Goal: Task Accomplishment & Management: Use online tool/utility

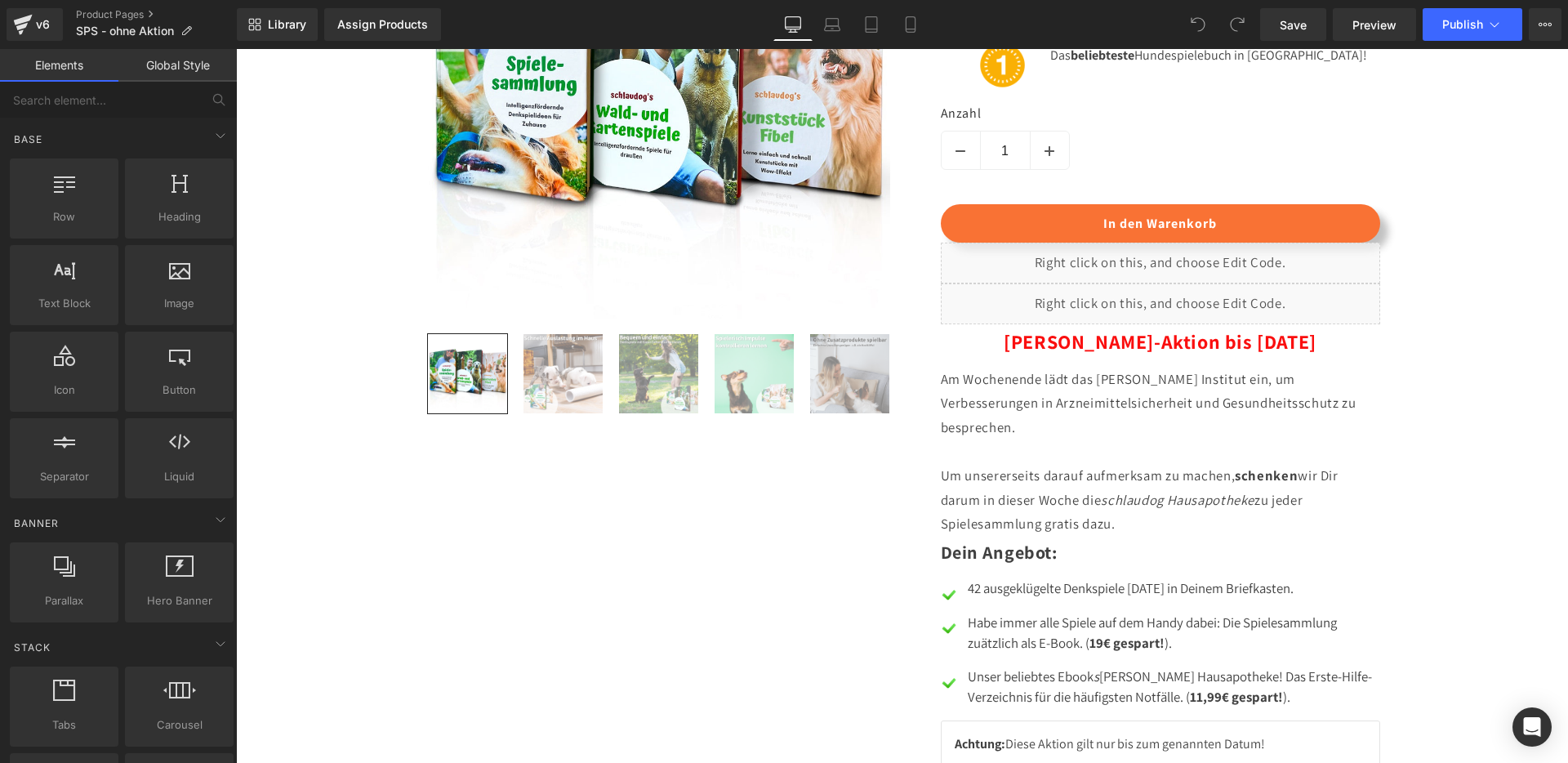
scroll to position [1429, 0]
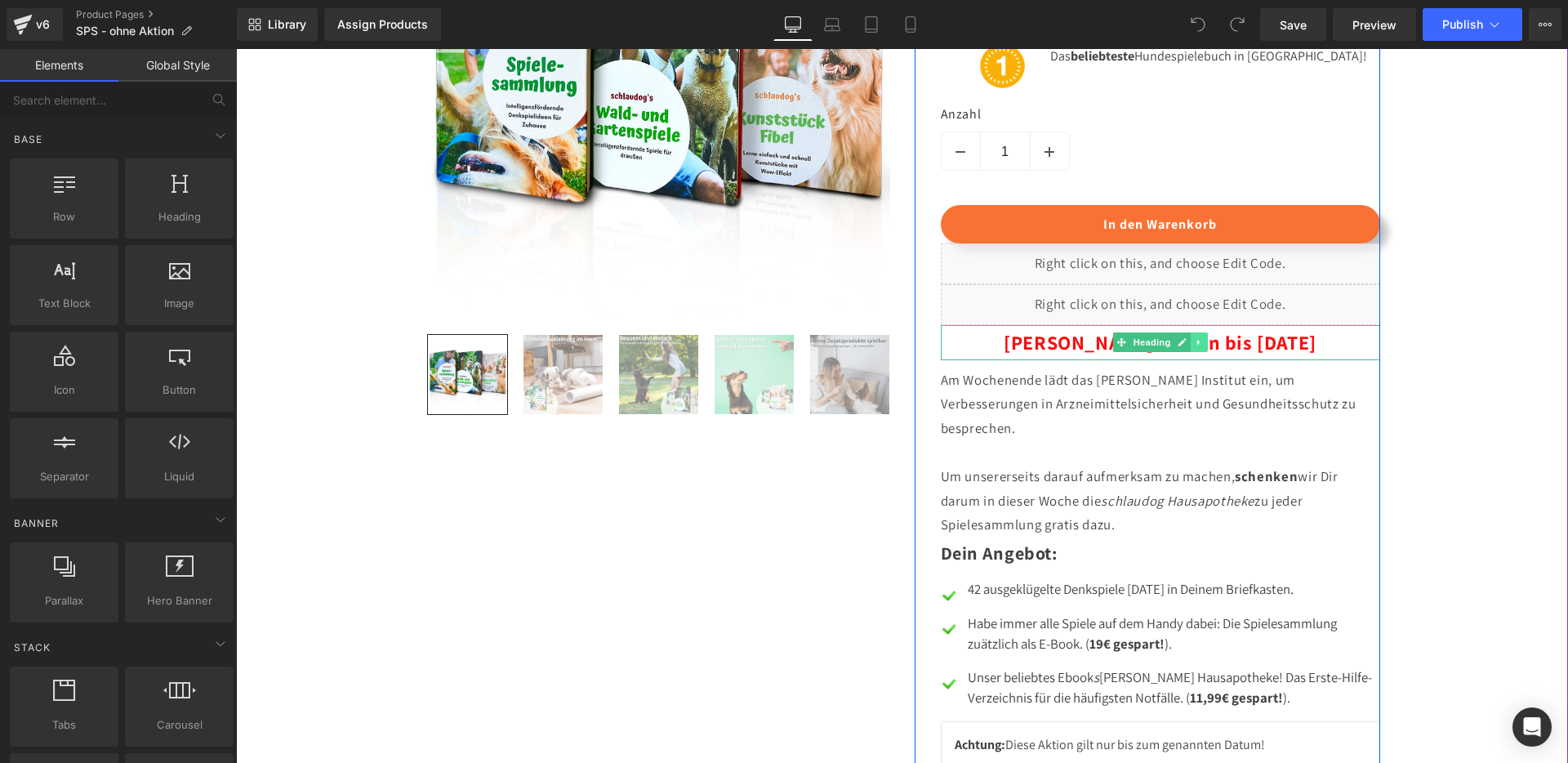
click at [1196, 352] on link at bounding box center [1199, 342] width 17 height 20
click at [1203, 347] on icon at bounding box center [1207, 343] width 9 height 9
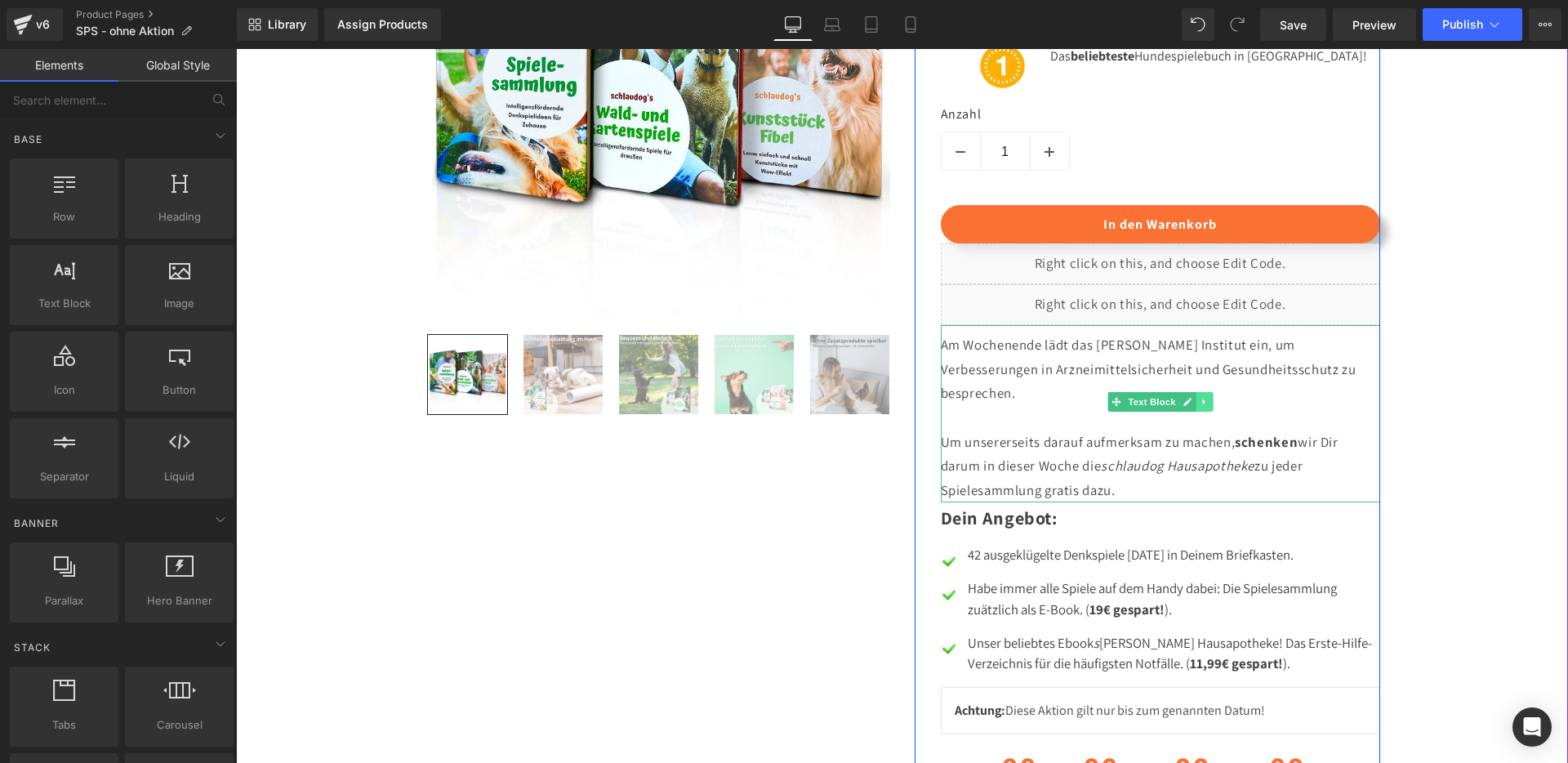
click at [1200, 407] on icon at bounding box center [1205, 401] width 9 height 10
click at [1204, 412] on link at bounding box center [1212, 401] width 17 height 20
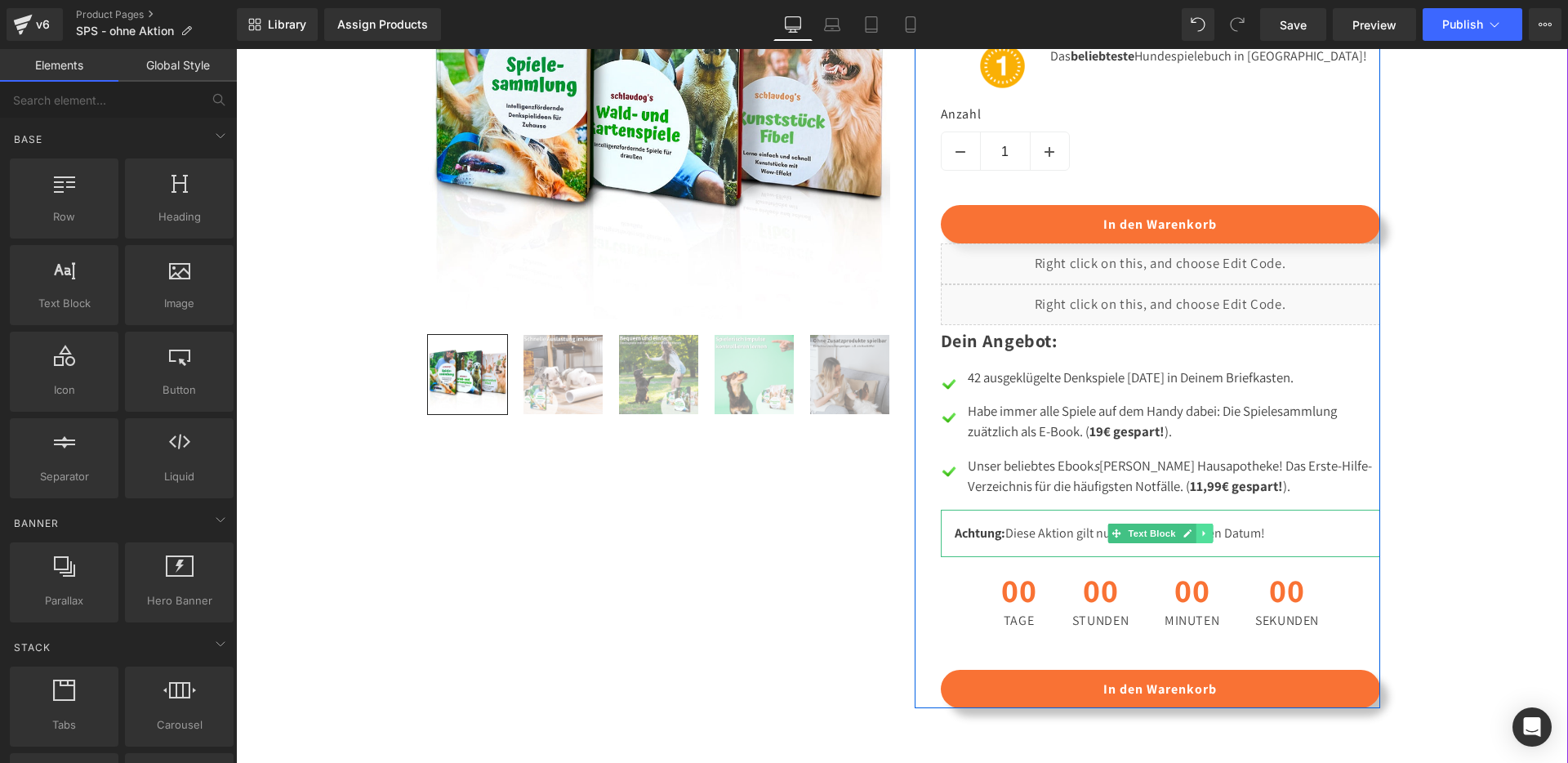
click at [1201, 538] on icon at bounding box center [1205, 533] width 9 height 10
click at [1208, 537] on icon at bounding box center [1213, 533] width 9 height 9
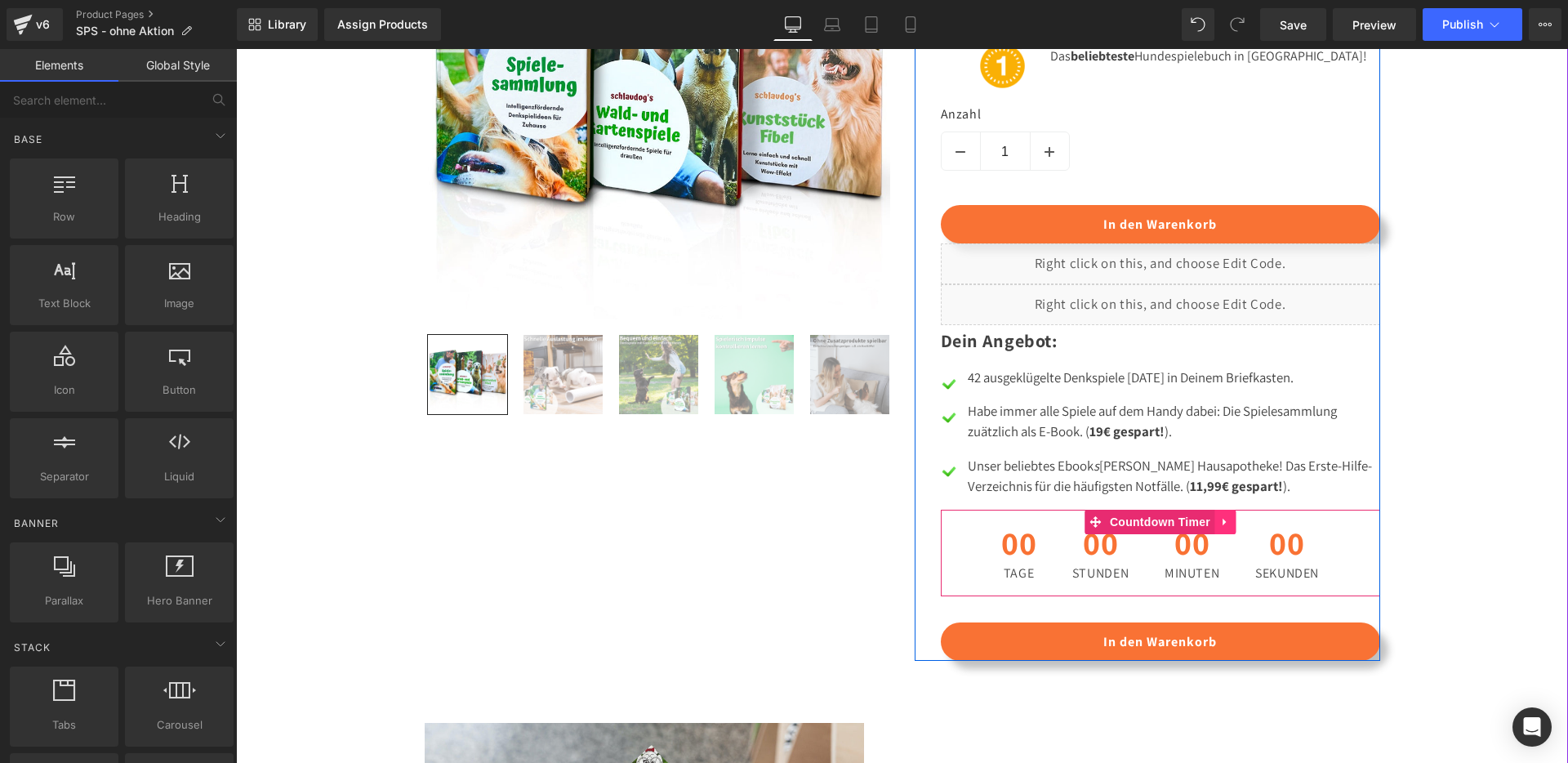
click at [1220, 534] on link at bounding box center [1225, 521] width 21 height 24
click at [1232, 529] on icon at bounding box center [1235, 521] width 11 height 12
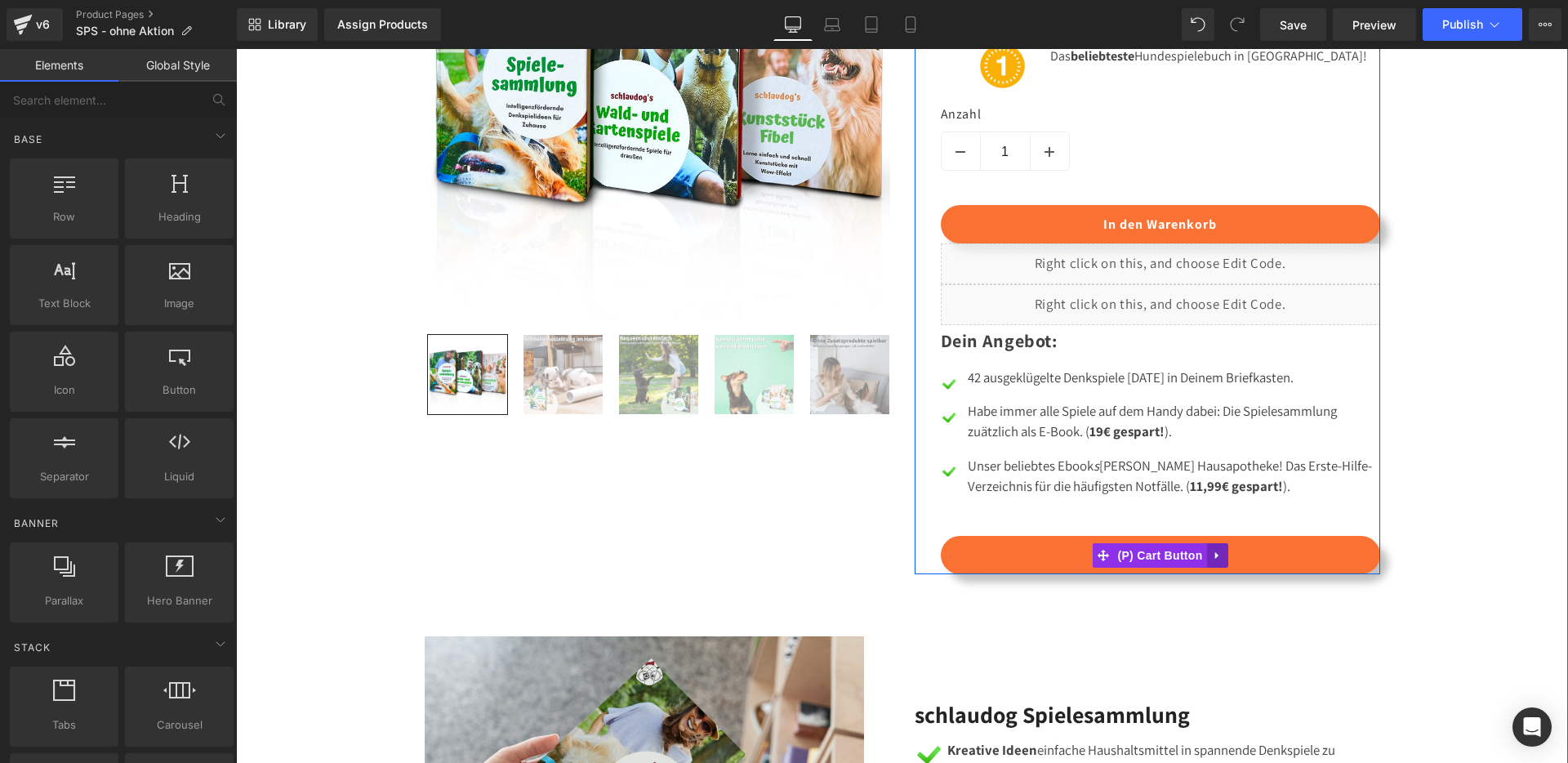
click at [1215, 568] on link at bounding box center [1218, 555] width 21 height 24
click at [1223, 561] on icon at bounding box center [1229, 555] width 11 height 11
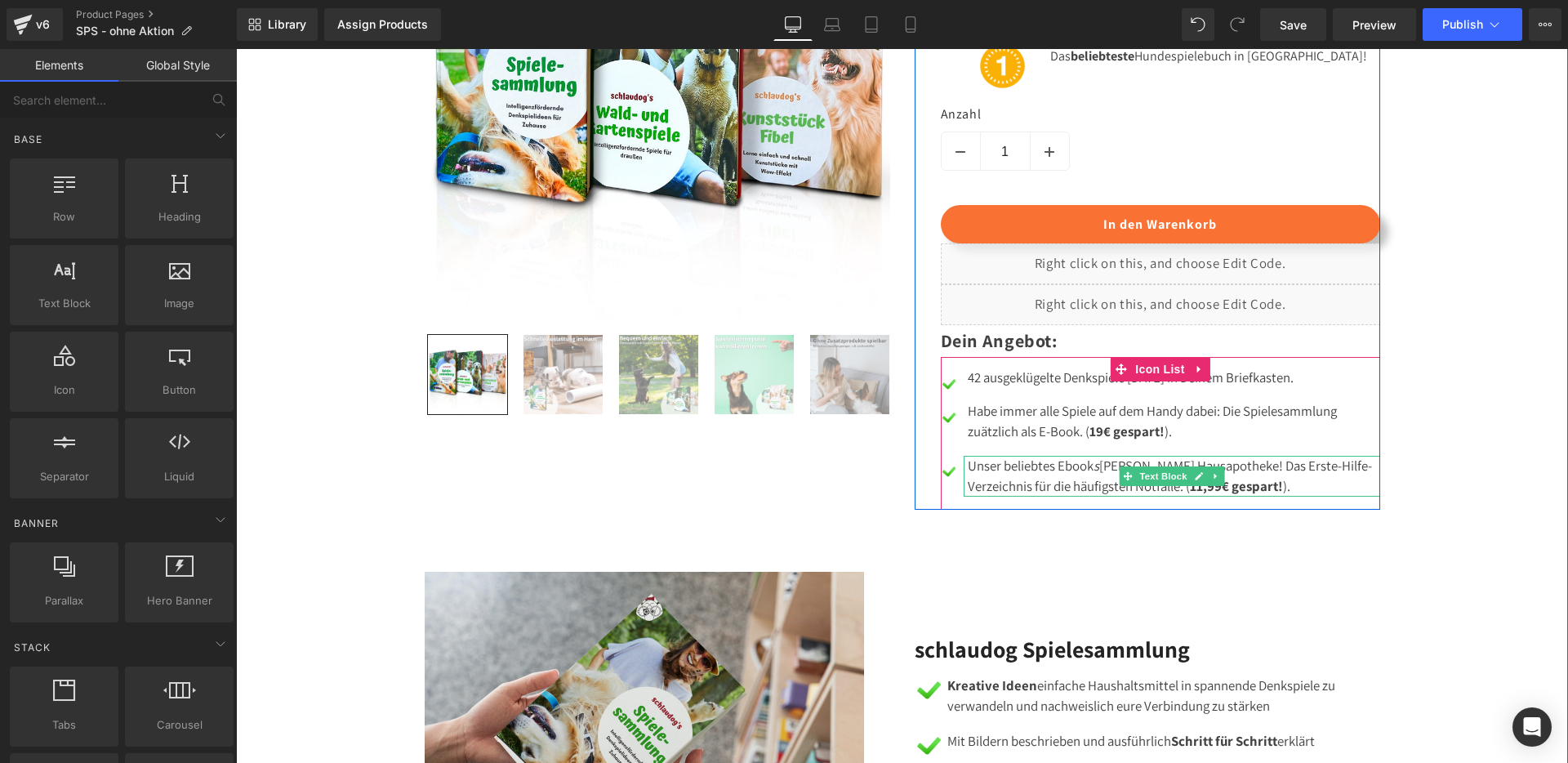
click at [966, 496] on div "Unser beliebtes Ebook s [PERSON_NAME] Hausapotheke! Das Erste-Hilfe-Verzeichnis…" at bounding box center [1172, 476] width 416 height 41
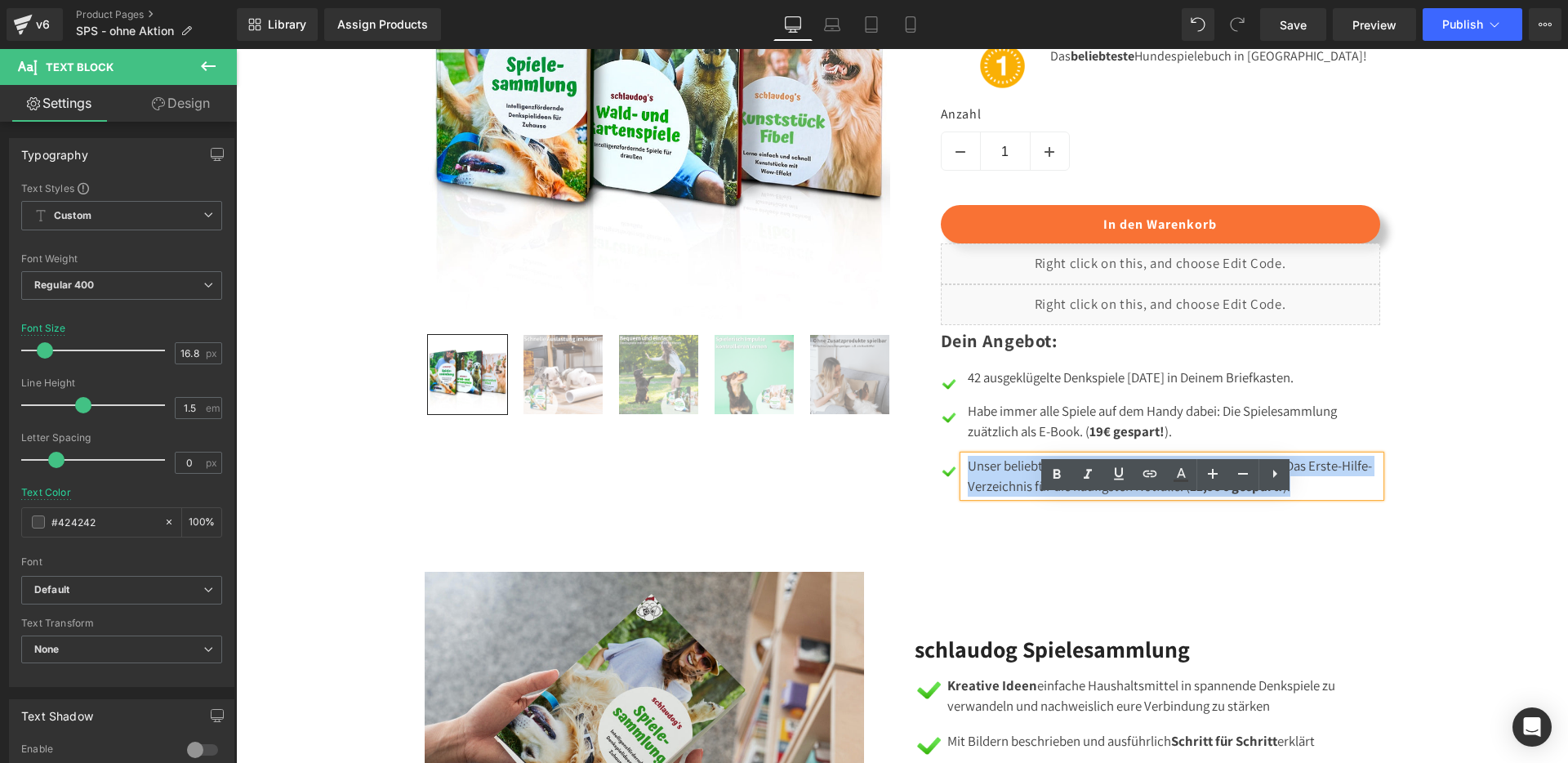
drag, startPoint x: 1285, startPoint y: 529, endPoint x: 960, endPoint y: 504, distance: 326.0
click at [964, 496] on div "Unser beliebtes Ebook s [PERSON_NAME] Hausapotheke! Das Erste-Hilfe-Verzeichnis…" at bounding box center [1172, 476] width 416 height 41
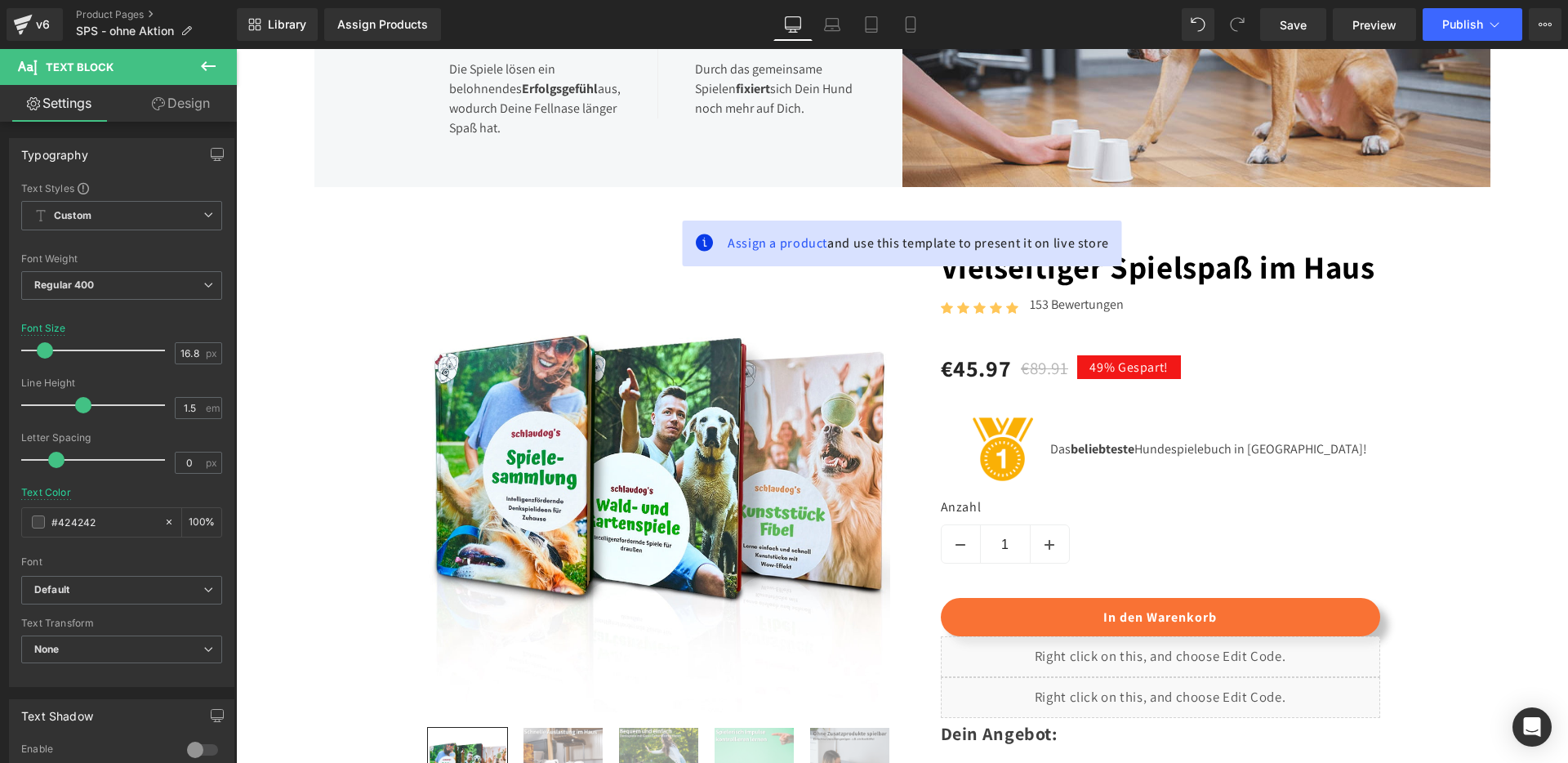
scroll to position [1033, 0]
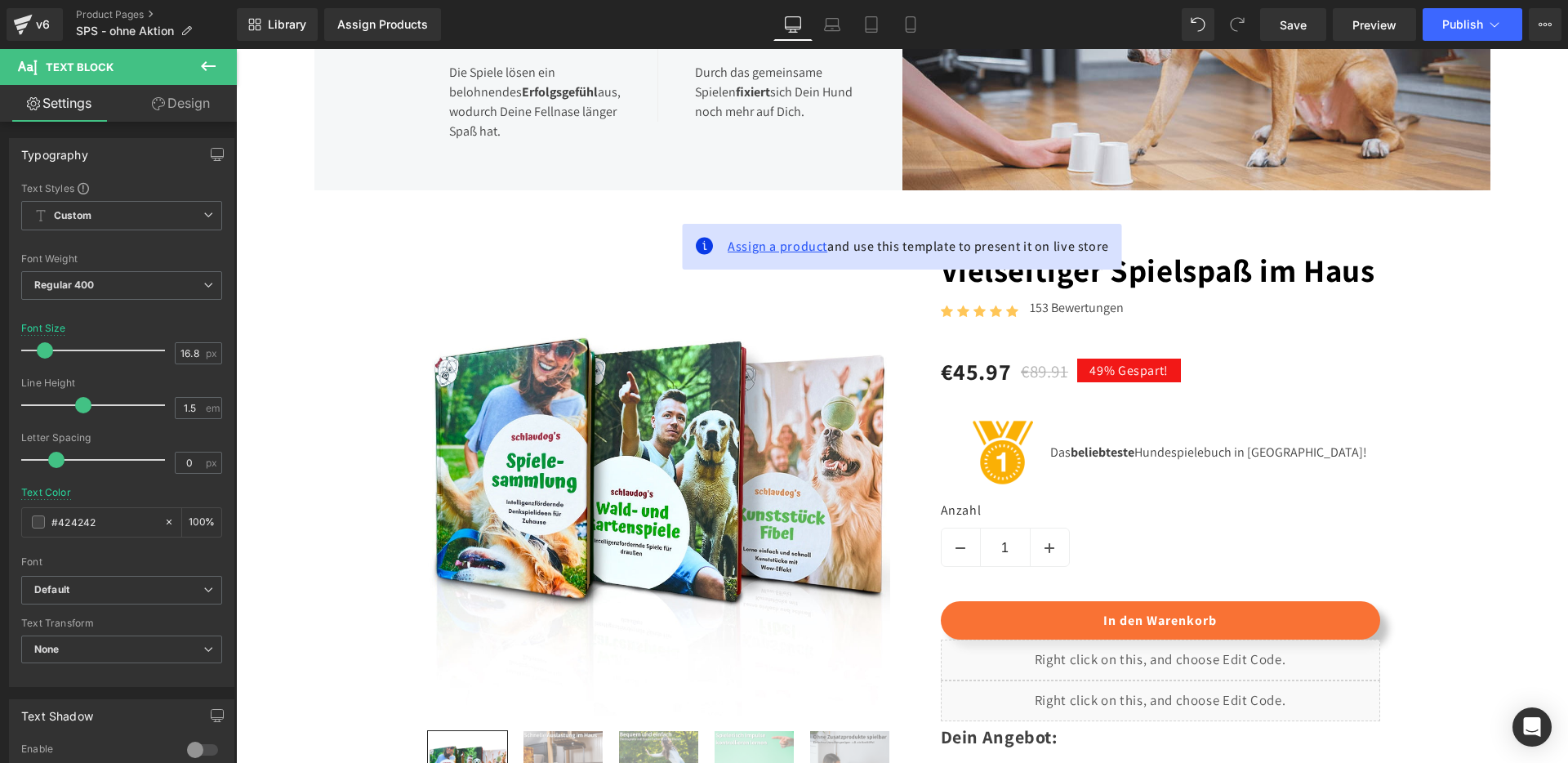
click at [805, 246] on span "Assign a product" at bounding box center [777, 246] width 99 height 17
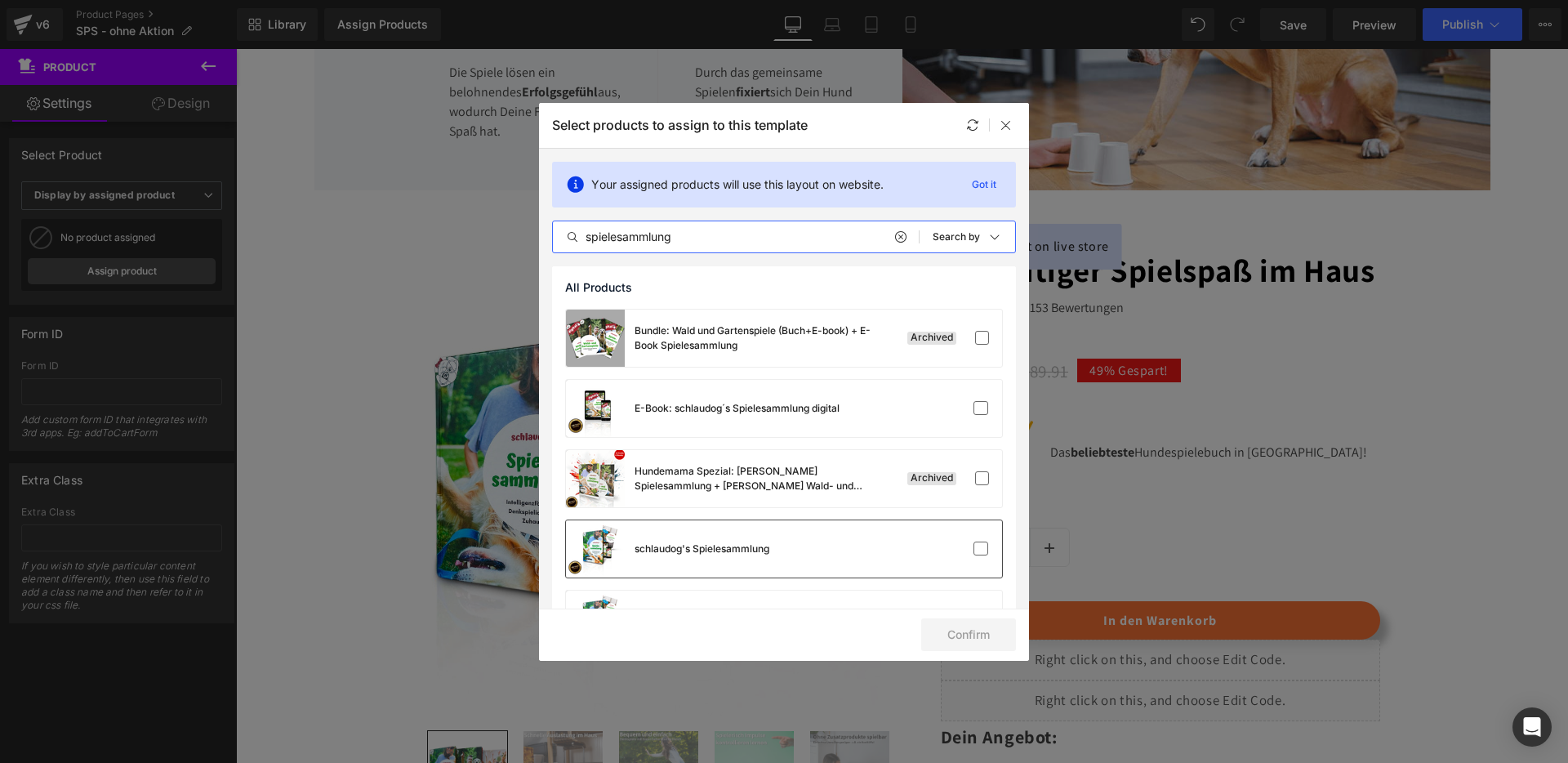
type input "spielesammlung"
click at [798, 533] on div "schlaudog's Spielesammlung" at bounding box center [784, 549] width 436 height 58
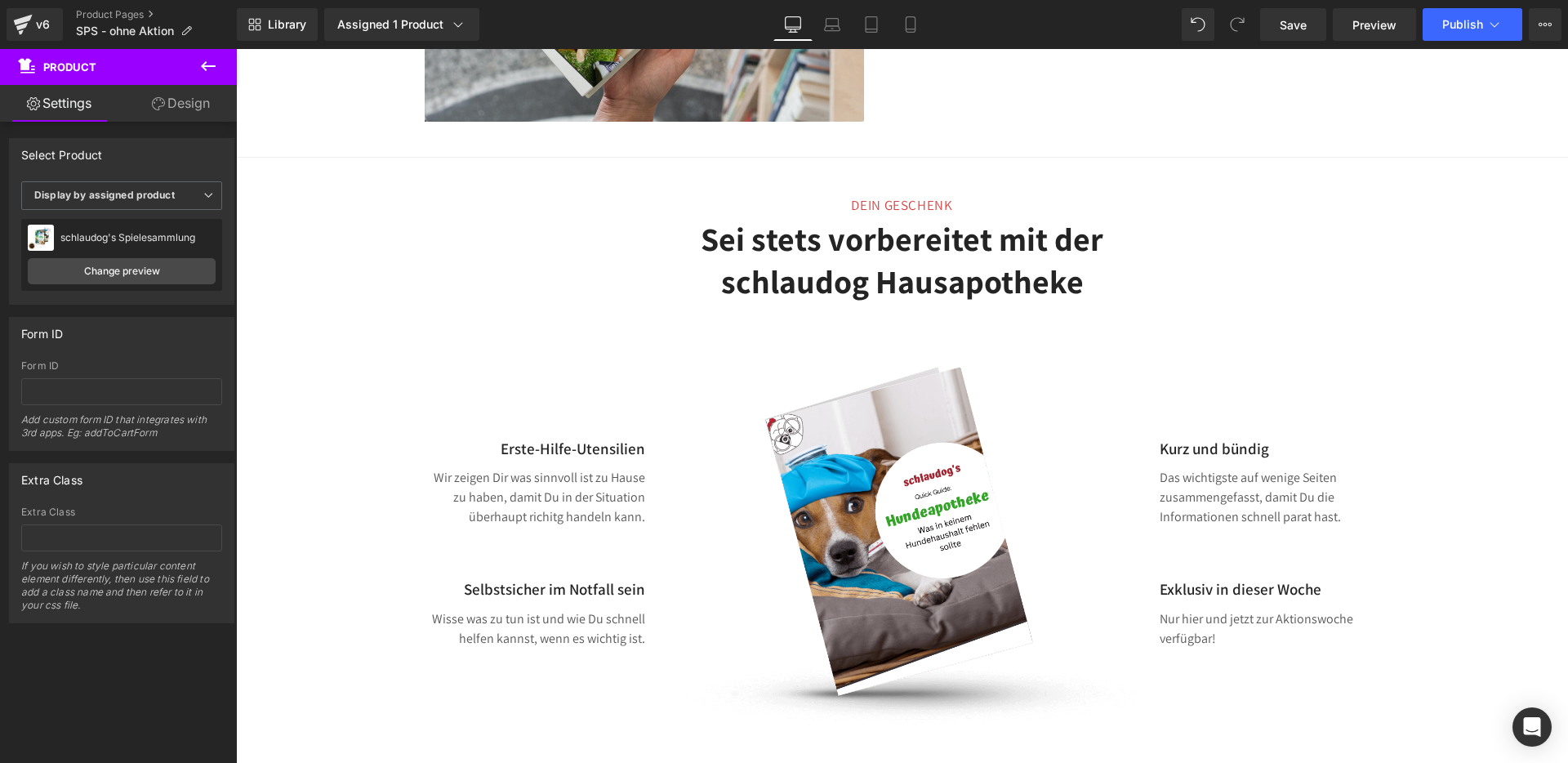
scroll to position [2172, 0]
click at [392, 296] on div "DEIN Geschenk Text Block Sei stets vorbereitet mit der schlaudog Hausapotheke H…" at bounding box center [902, 475] width 1332 height 611
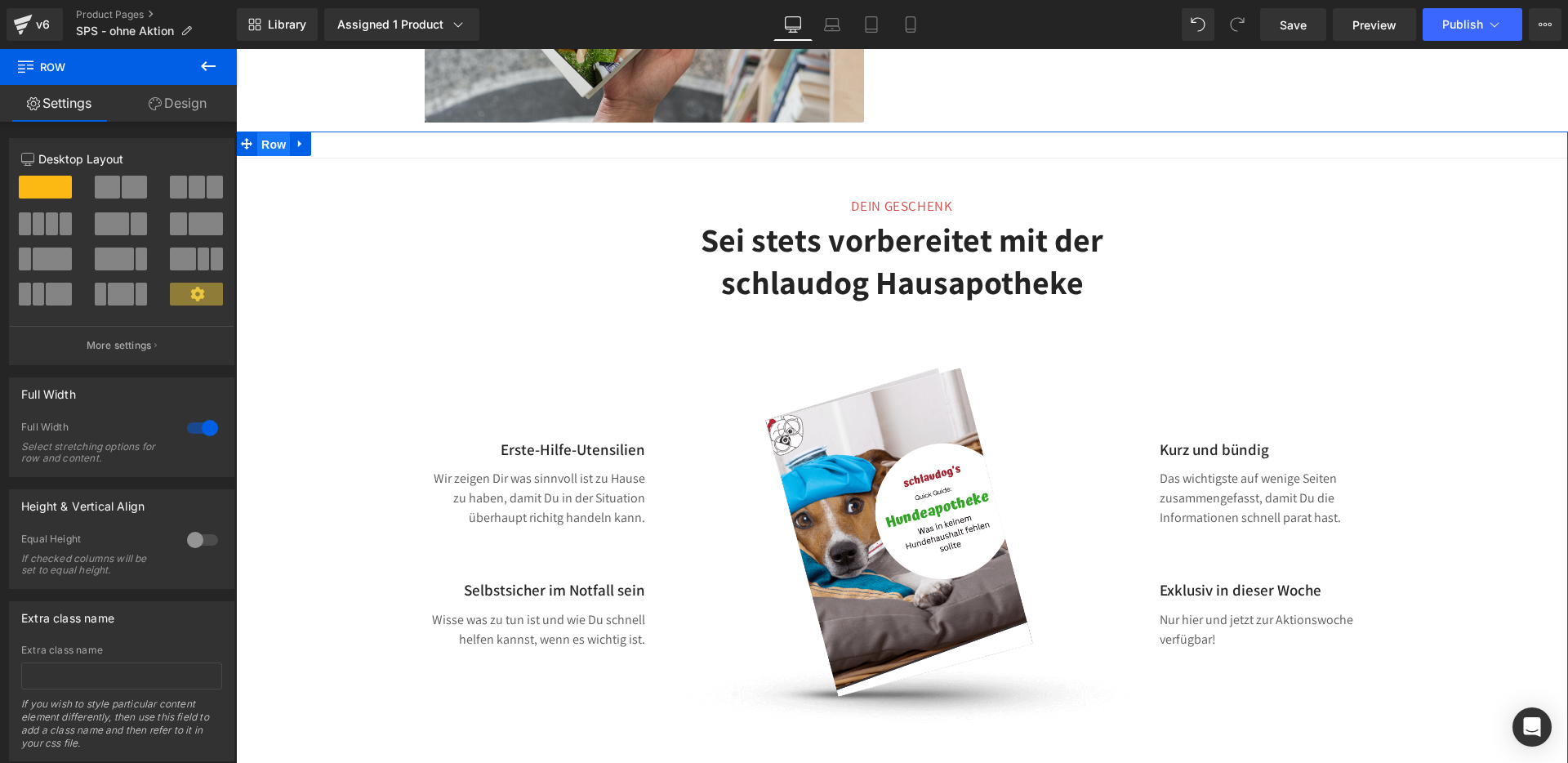
click at [257, 157] on span "Row" at bounding box center [273, 144] width 33 height 24
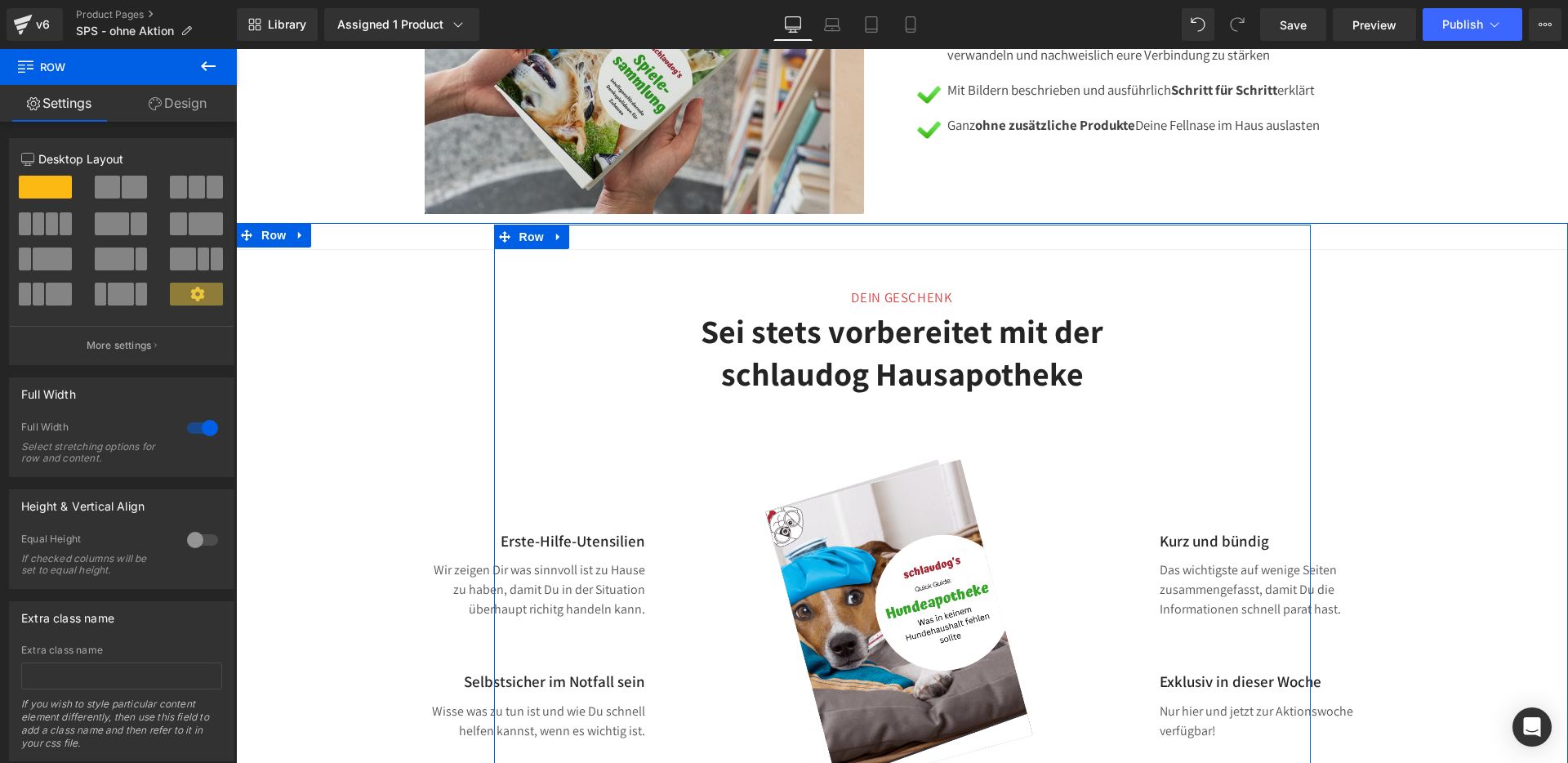
scroll to position [2015, 0]
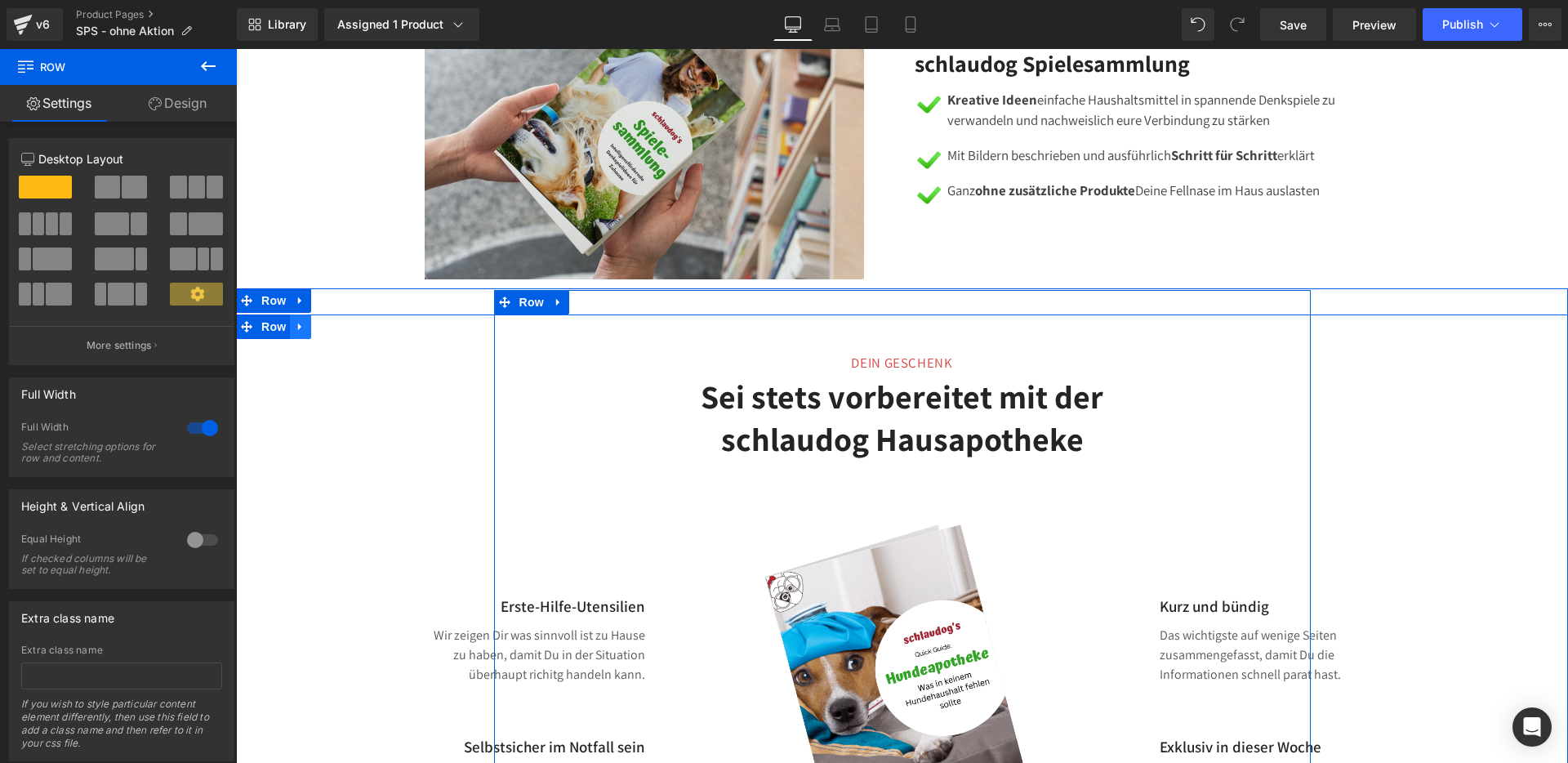
click at [295, 333] on icon at bounding box center [300, 325] width 11 height 12
click at [340, 333] on icon at bounding box center [343, 326] width 11 height 11
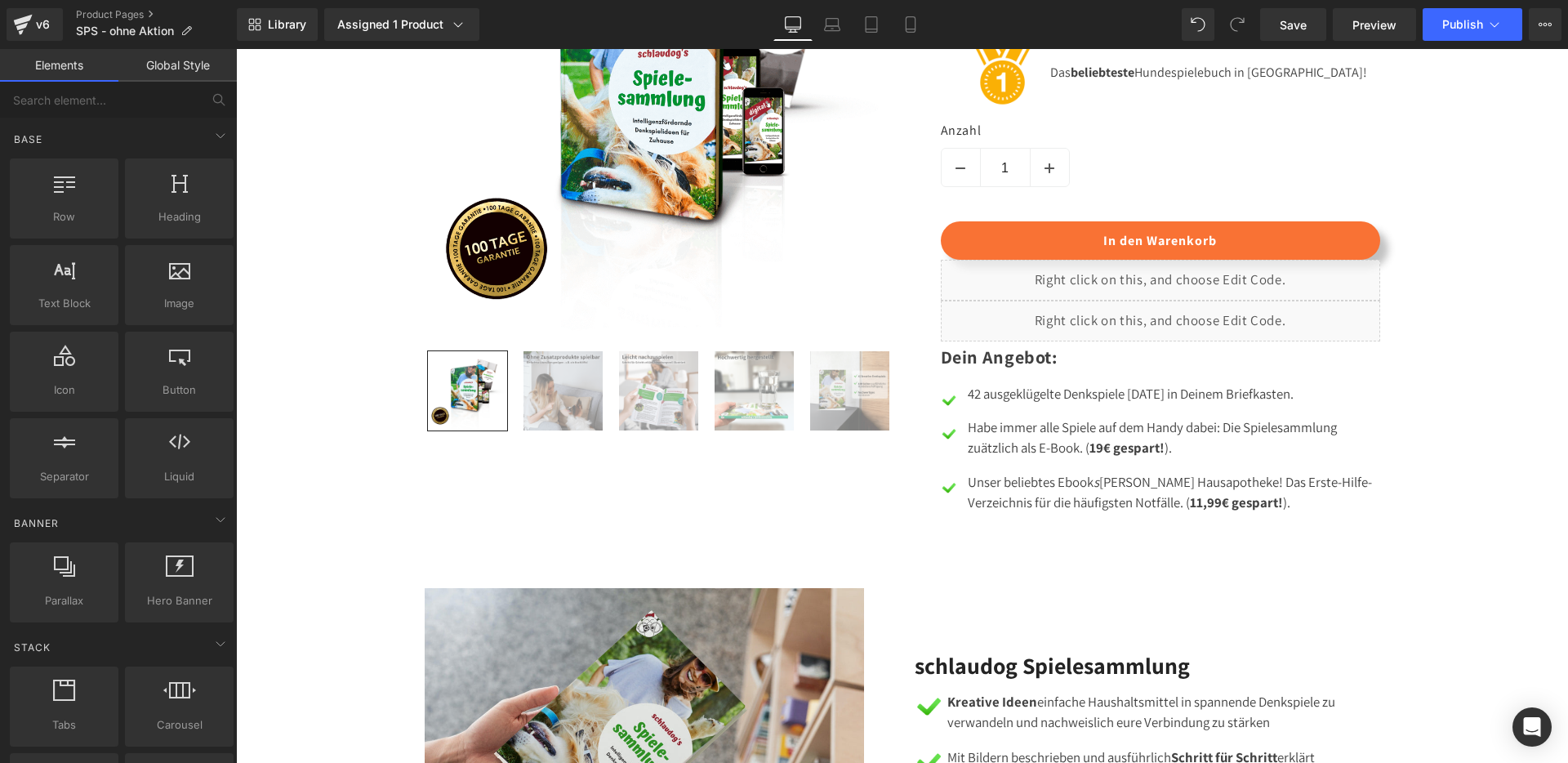
scroll to position [1412, 0]
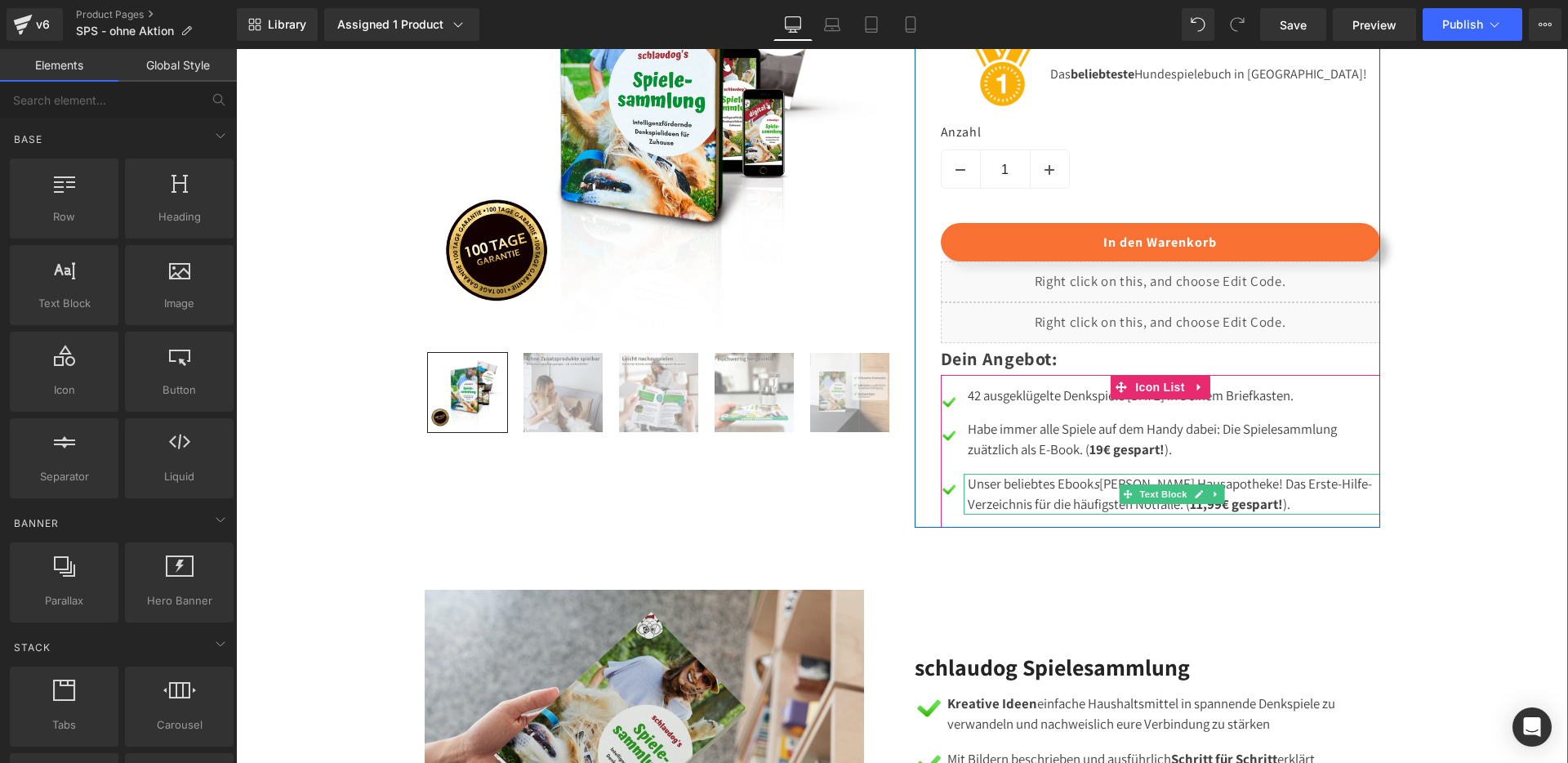
click at [983, 515] on div "Unser beliebtes Ebook s [PERSON_NAME] Hausapotheke! Das Erste-Hilfe-Verzeichnis…" at bounding box center [1172, 494] width 416 height 41
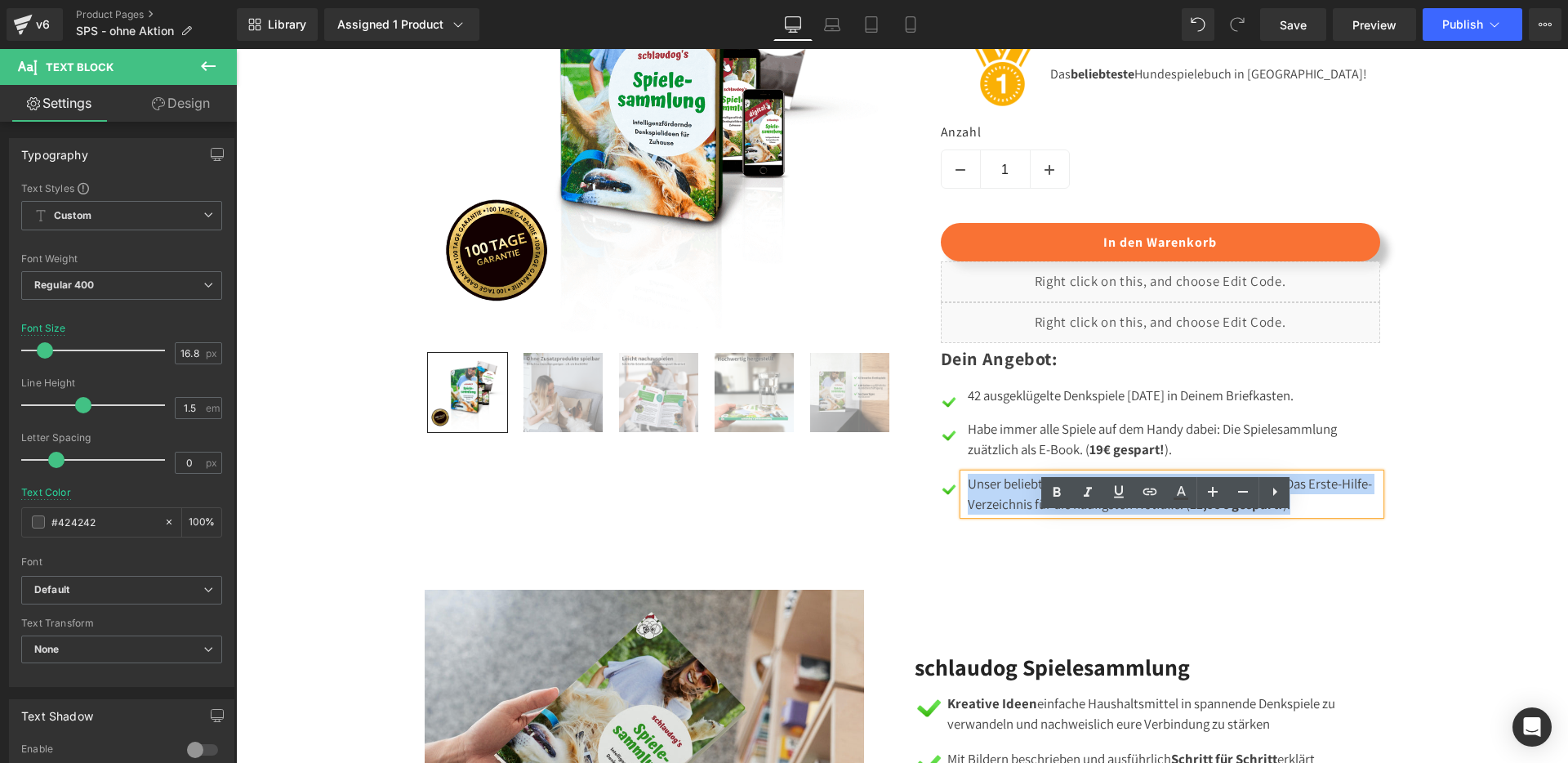
drag, startPoint x: 961, startPoint y: 523, endPoint x: 1289, endPoint y: 550, distance: 329.1
click at [1289, 515] on div "Unser beliebtes Ebook s [PERSON_NAME] Hausapotheke! Das Erste-Hilfe-Verzeichnis…" at bounding box center [1172, 494] width 416 height 41
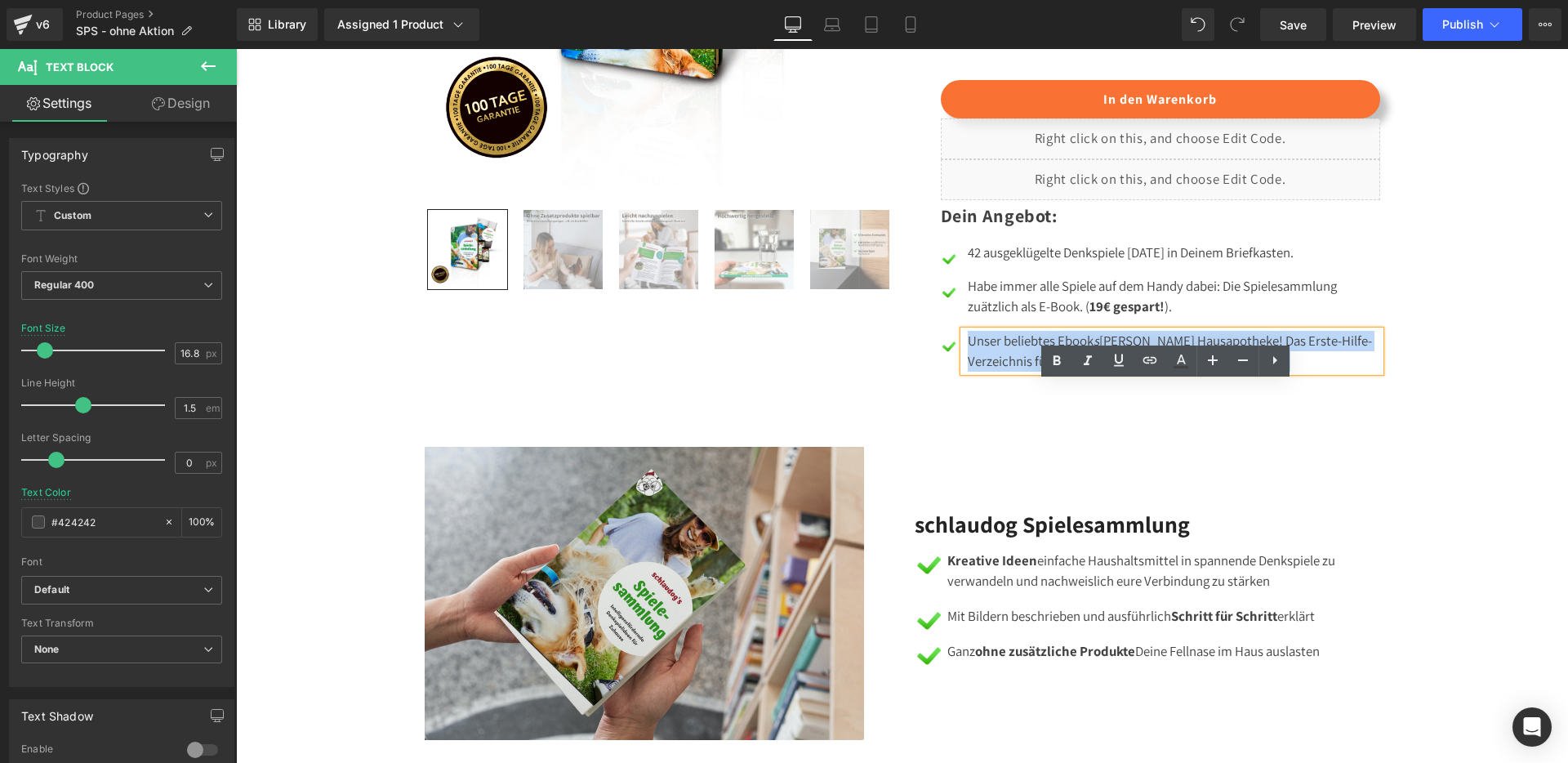
scroll to position [1570, 0]
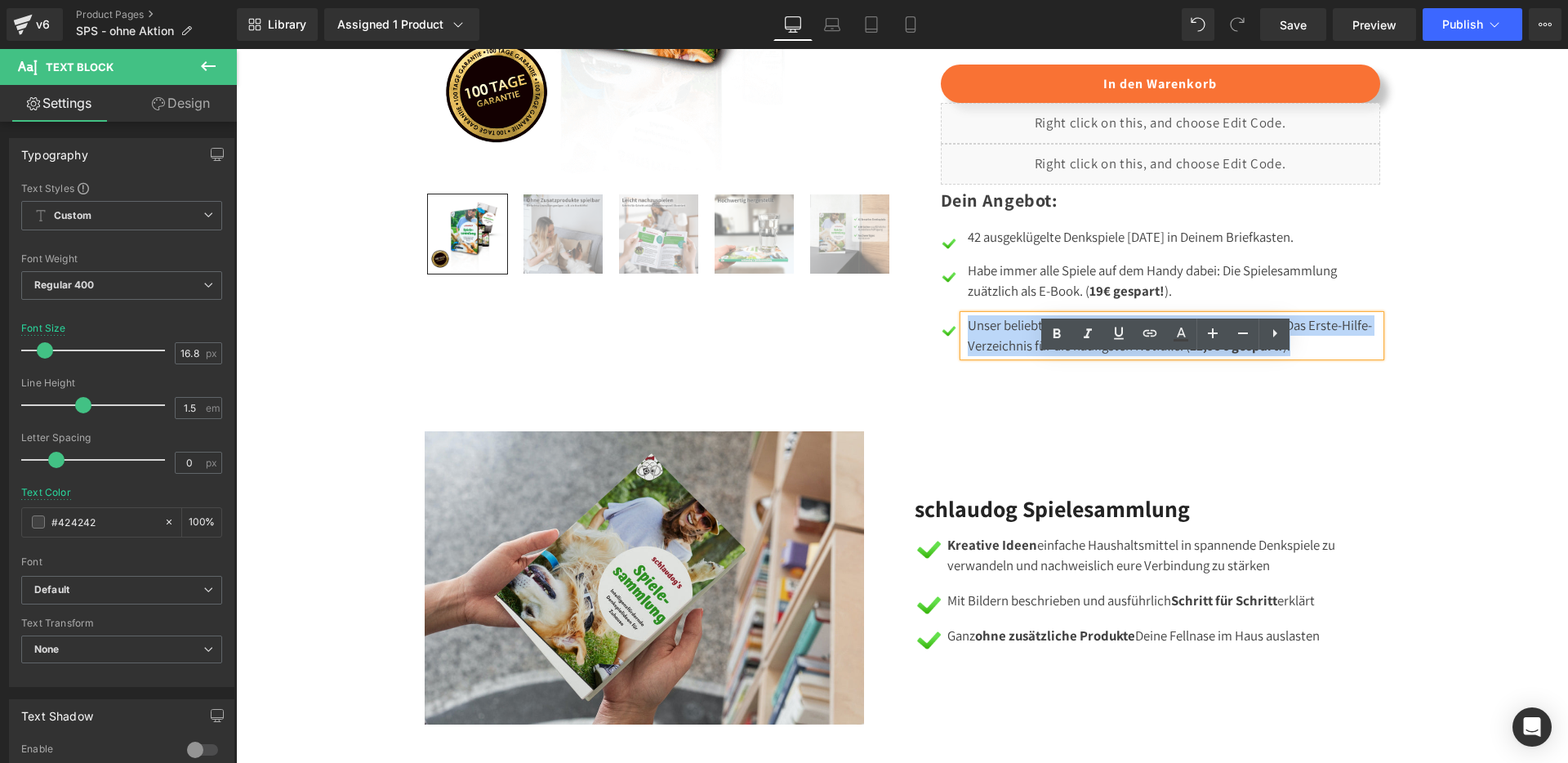
click at [1298, 356] on div "Unser beliebtes Ebook s [PERSON_NAME] Hausapotheke! Das Erste-Hilfe-Verzeichnis…" at bounding box center [1172, 335] width 416 height 41
click at [1459, 401] on div "Sale Off (P) Image" at bounding box center [902, 211] width 1332 height 1045
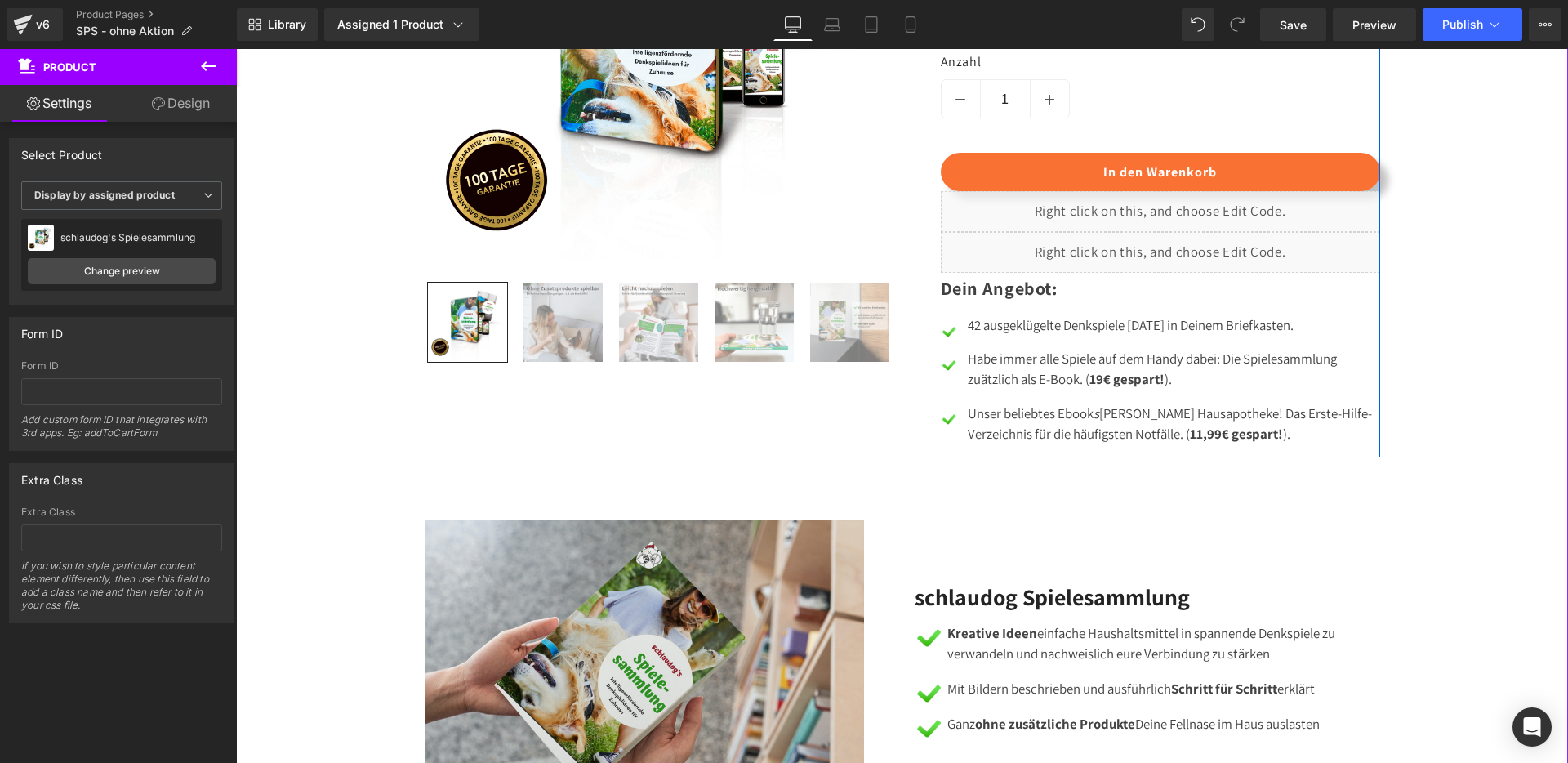
scroll to position [1473, 0]
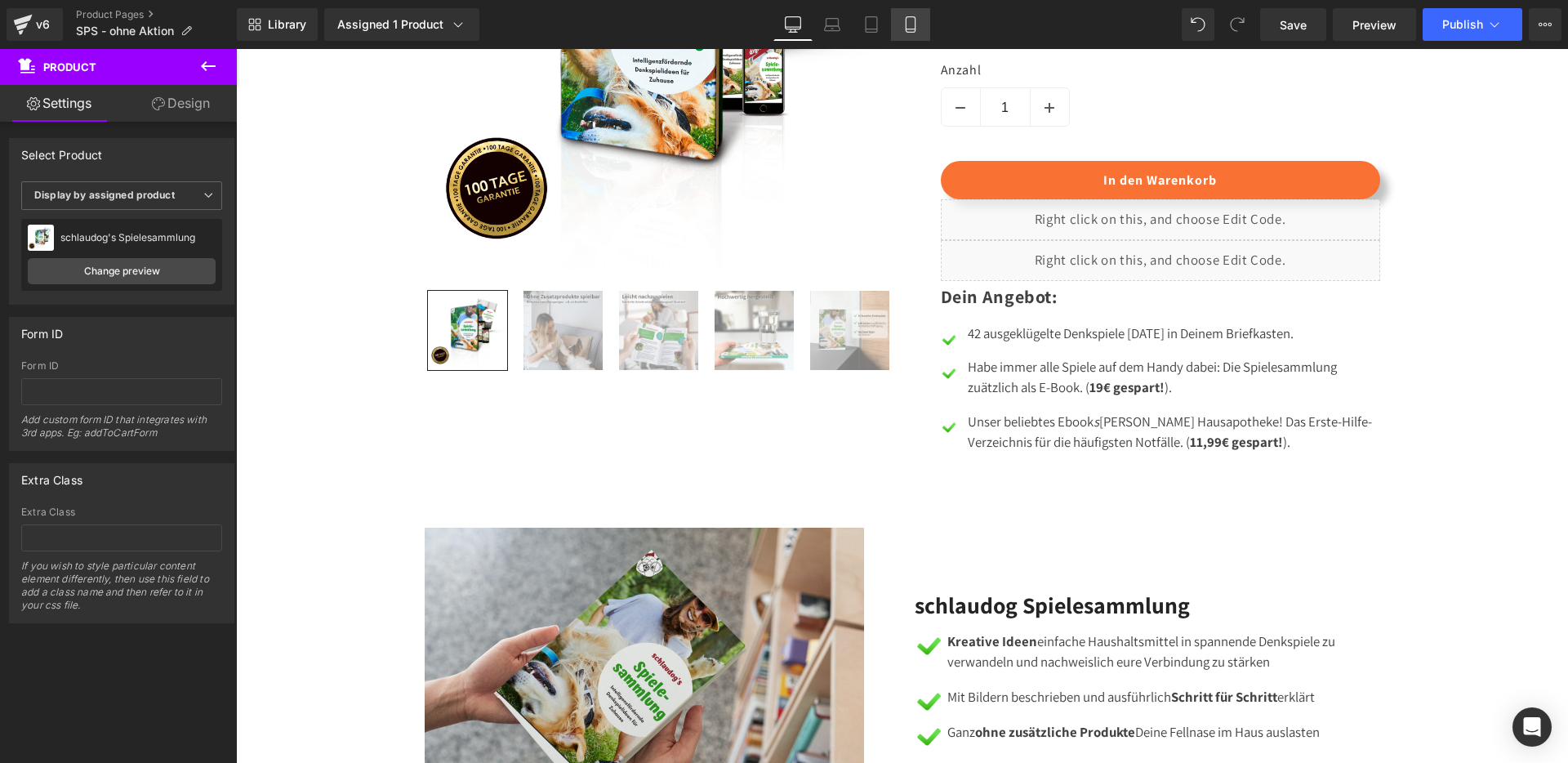
click at [906, 30] on icon at bounding box center [911, 24] width 9 height 16
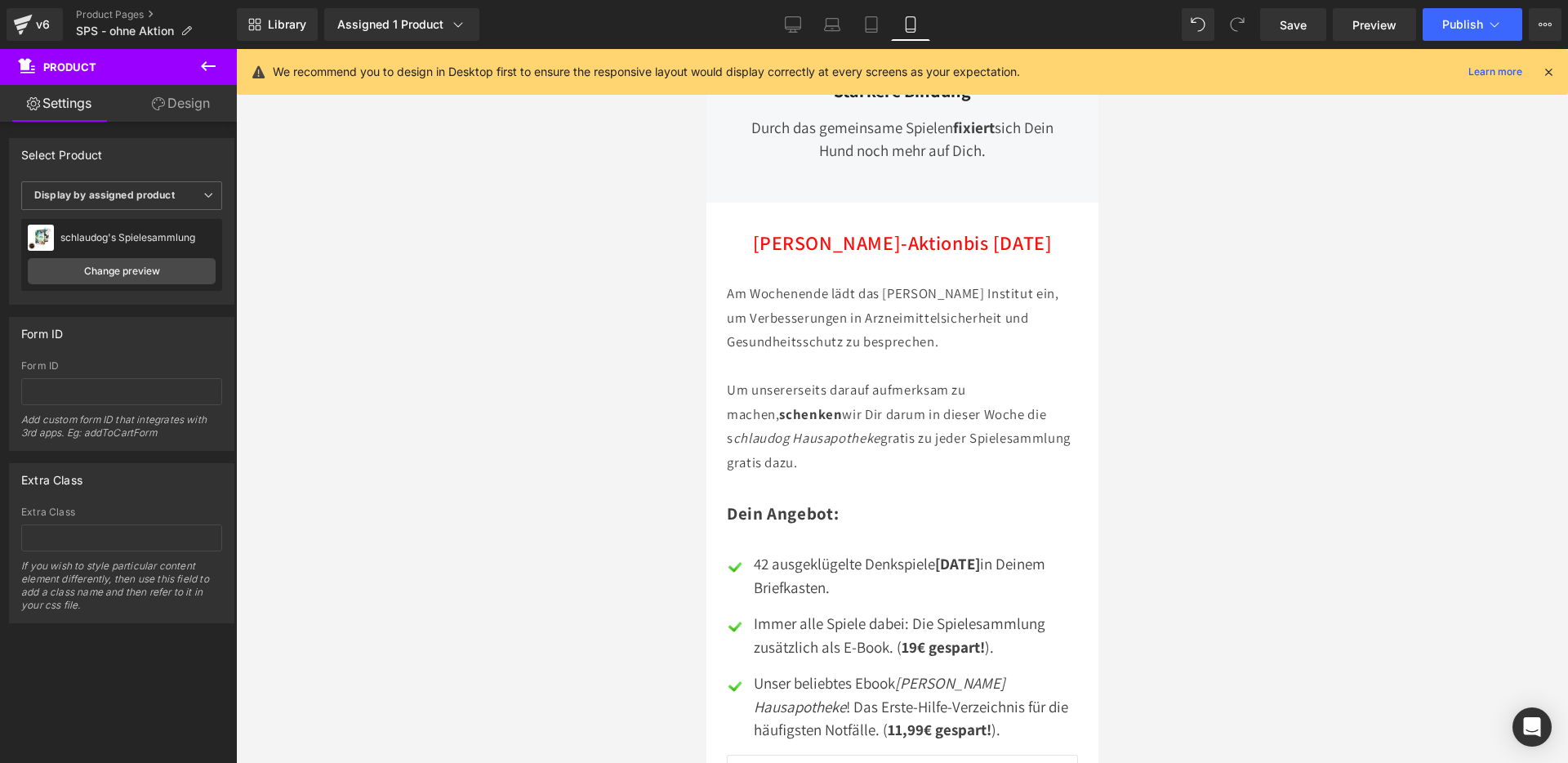
scroll to position [2475, 0]
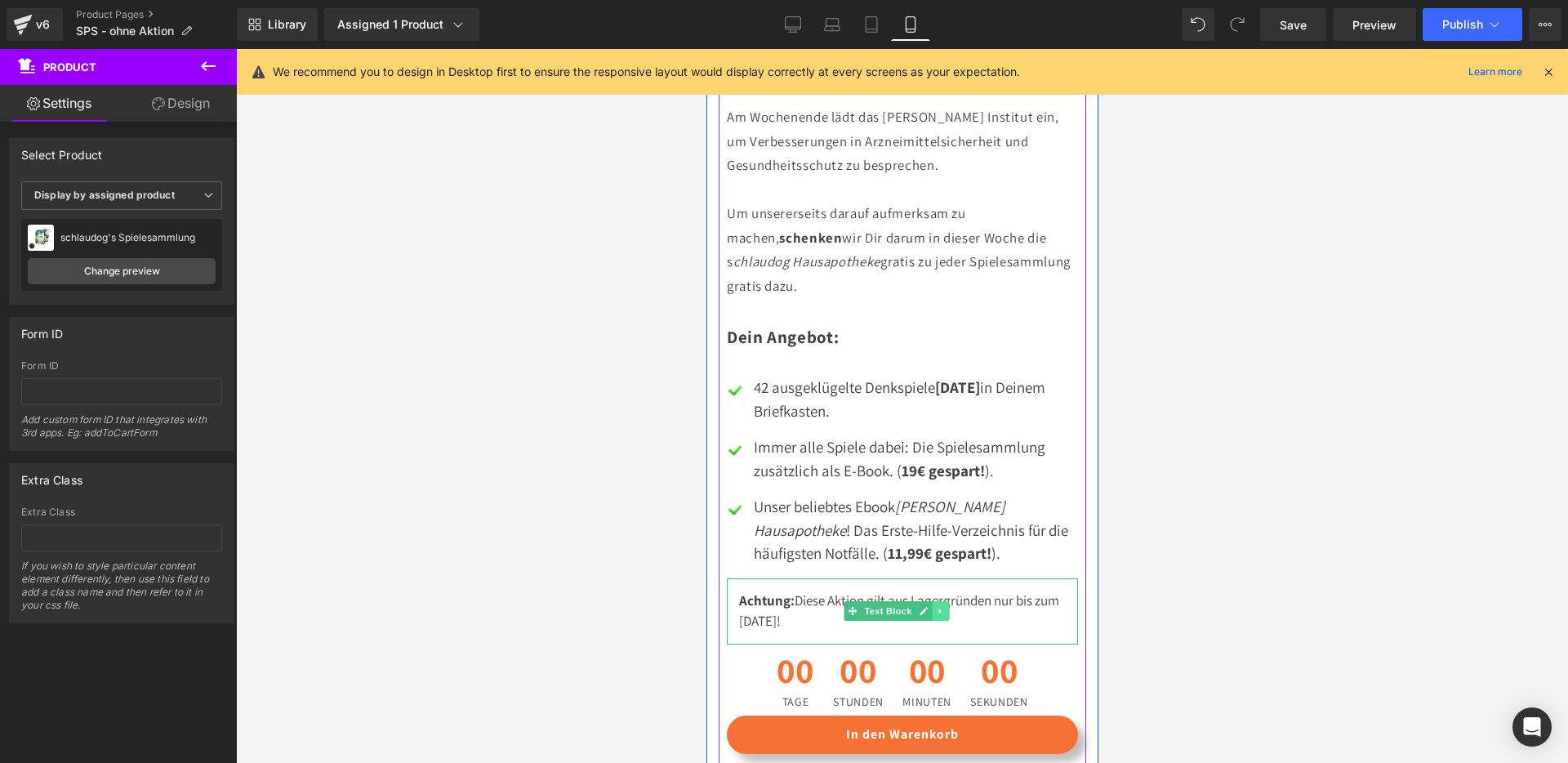
click at [945, 601] on link at bounding box center [940, 611] width 17 height 20
click at [944, 607] on icon at bounding box center [948, 612] width 9 height 9
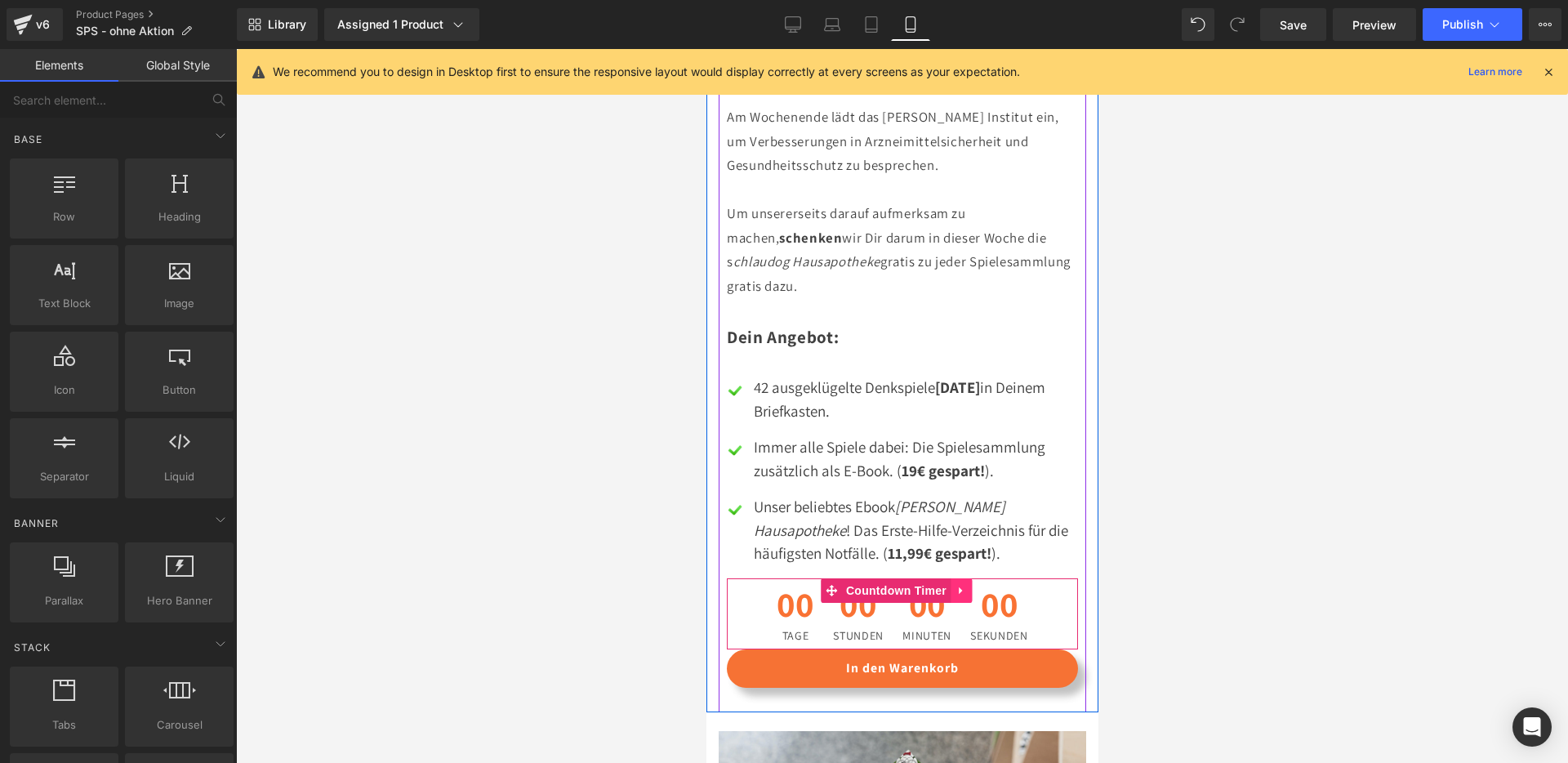
click at [957, 584] on icon at bounding box center [960, 589] width 11 height 12
click at [966, 585] on icon at bounding box center [971, 590] width 11 height 11
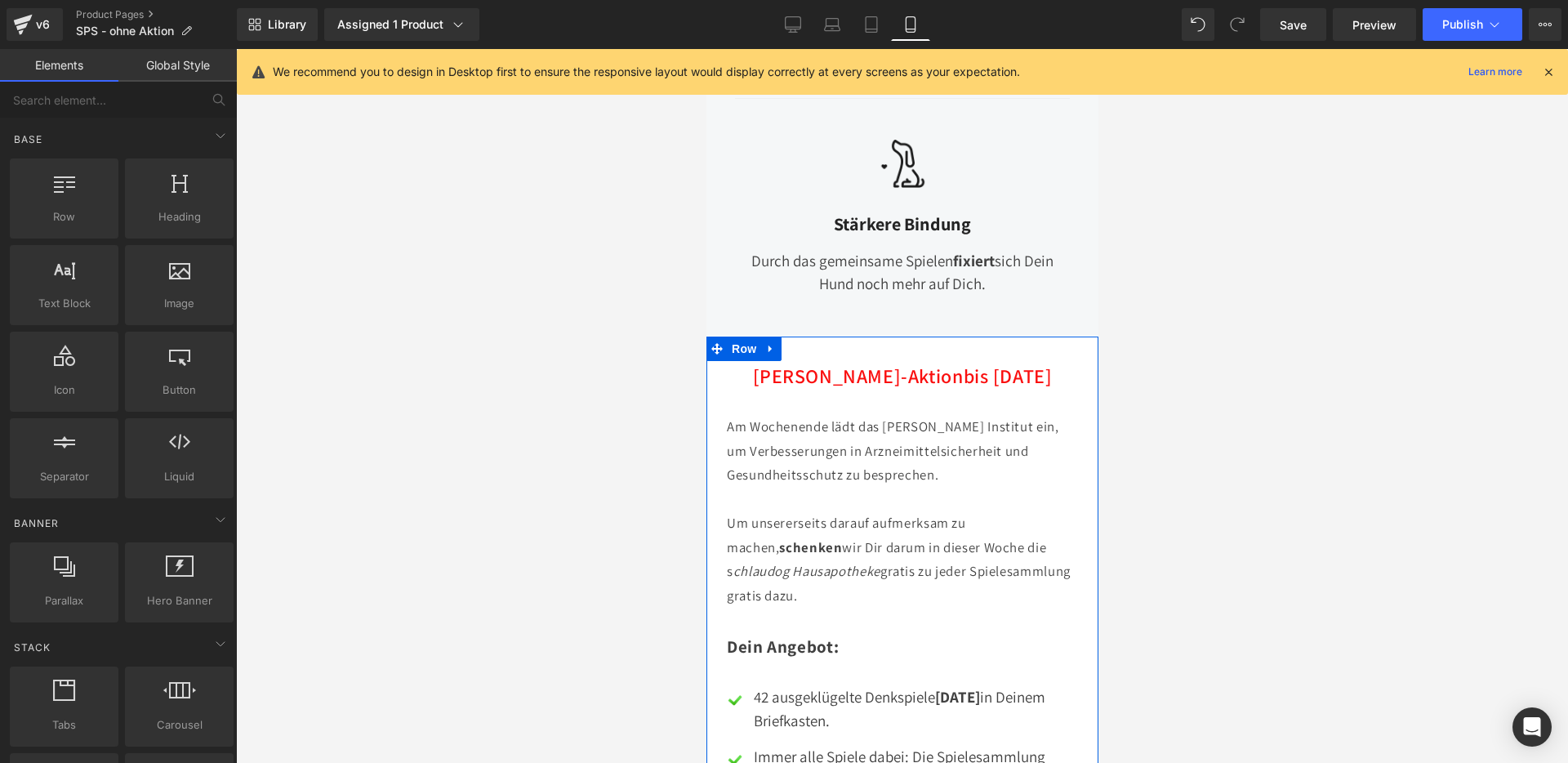
scroll to position [2164, 0]
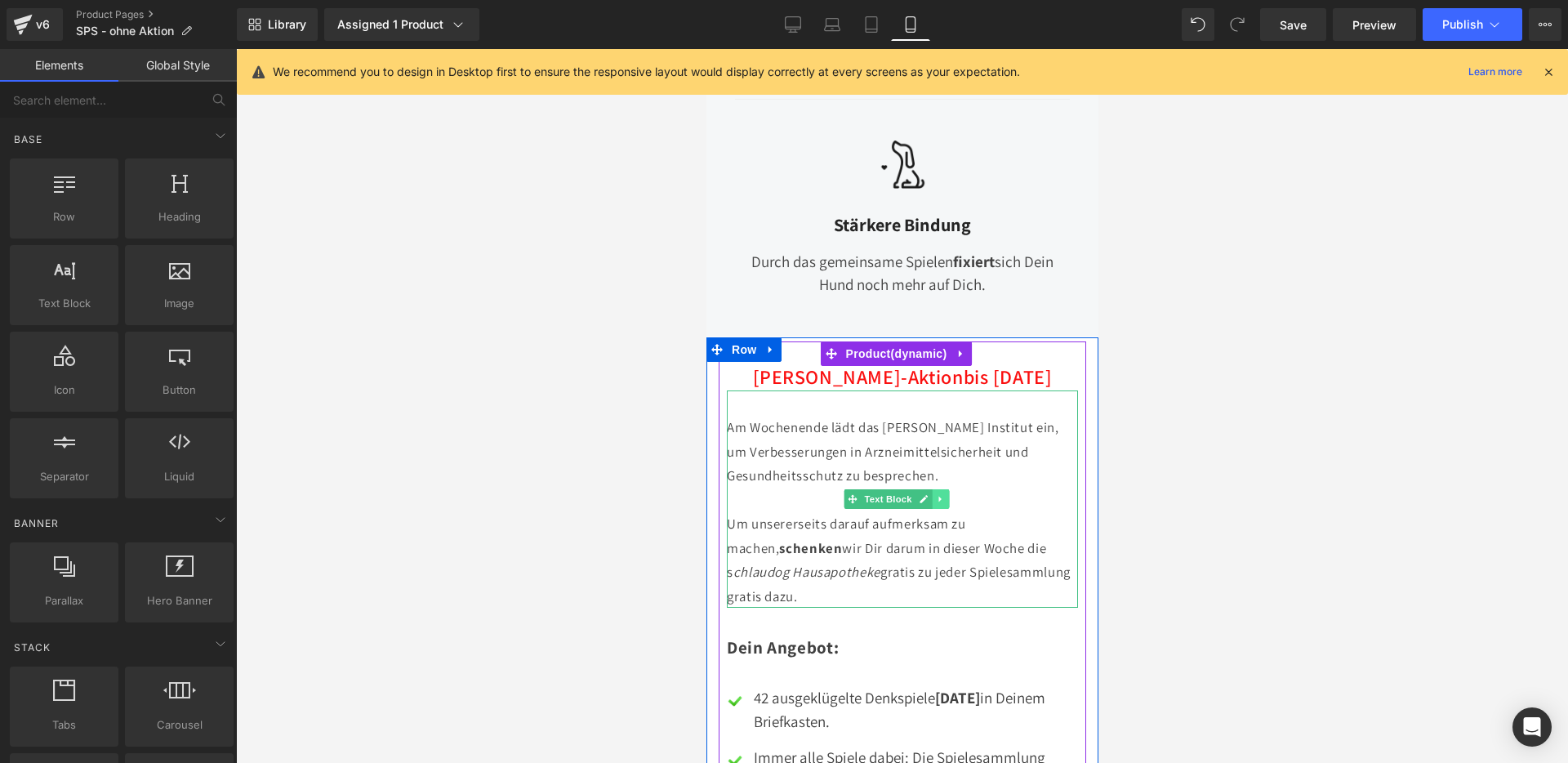
click at [938, 494] on icon at bounding box center [940, 499] width 9 height 10
click at [947, 495] on icon at bounding box center [948, 500] width 9 height 9
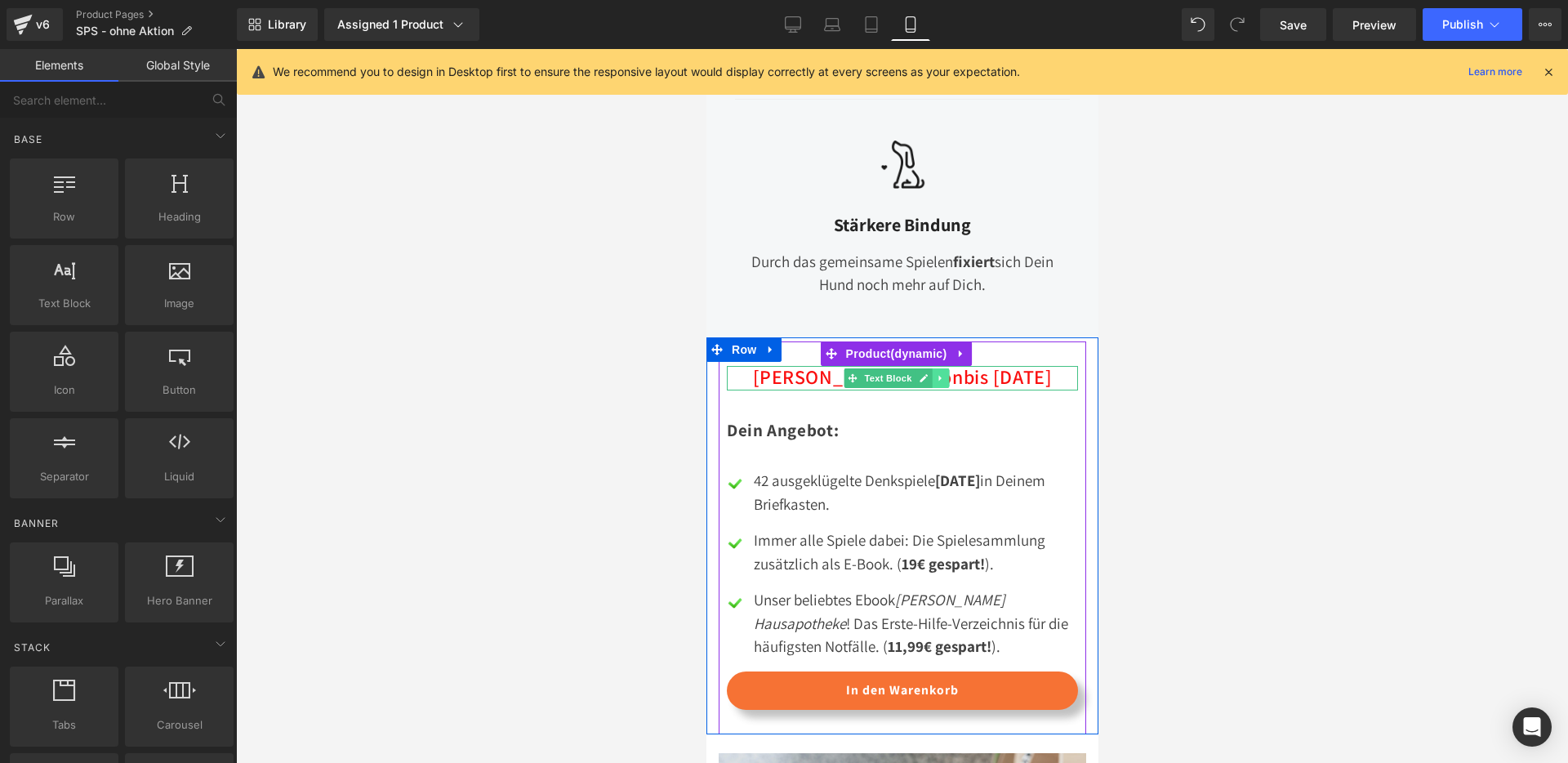
click at [945, 368] on link at bounding box center [940, 377] width 17 height 20
click at [945, 368] on link at bounding box center [948, 377] width 17 height 20
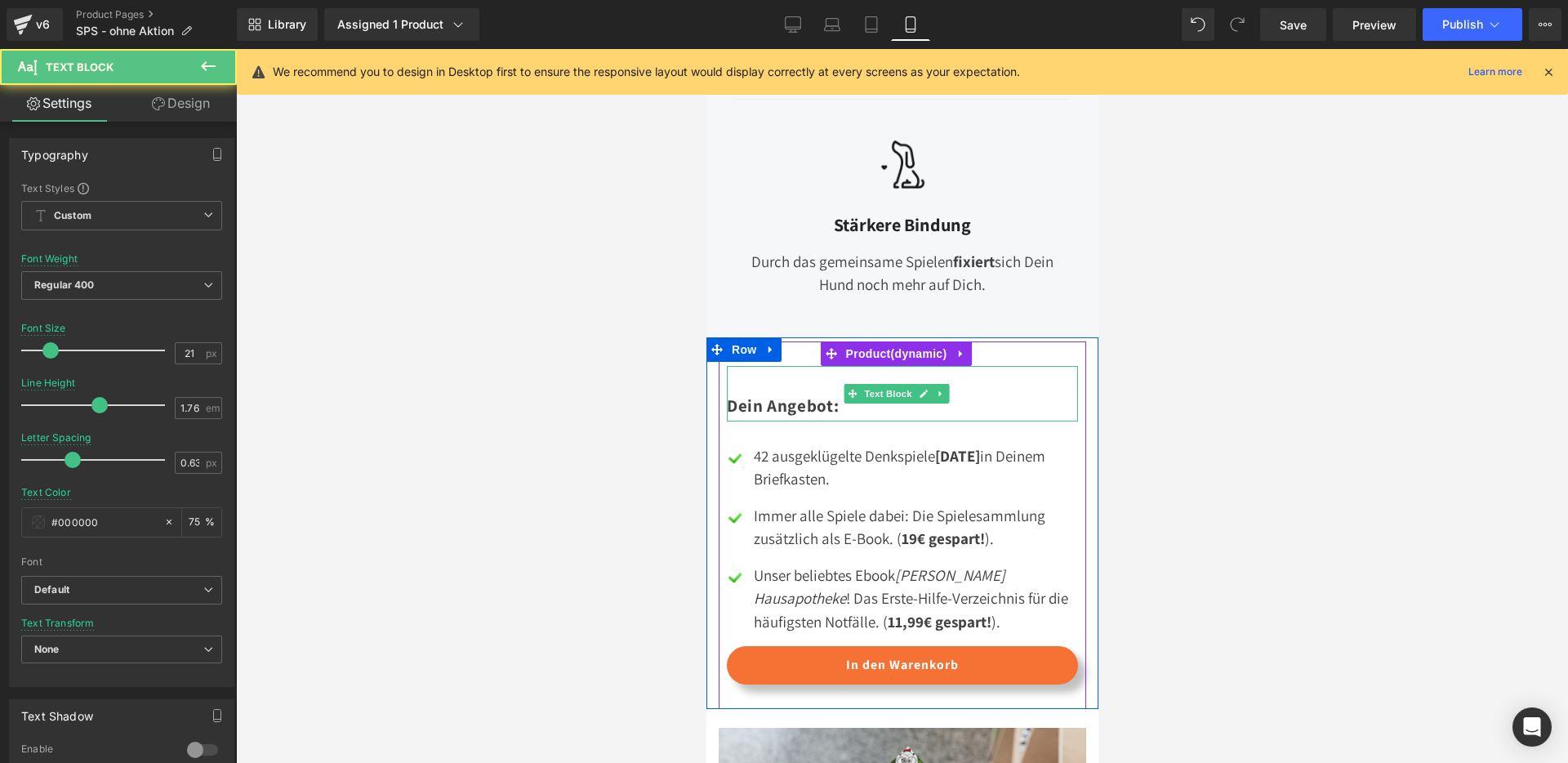
click at [771, 366] on div "Dein Angebot:" at bounding box center [902, 394] width 351 height 56
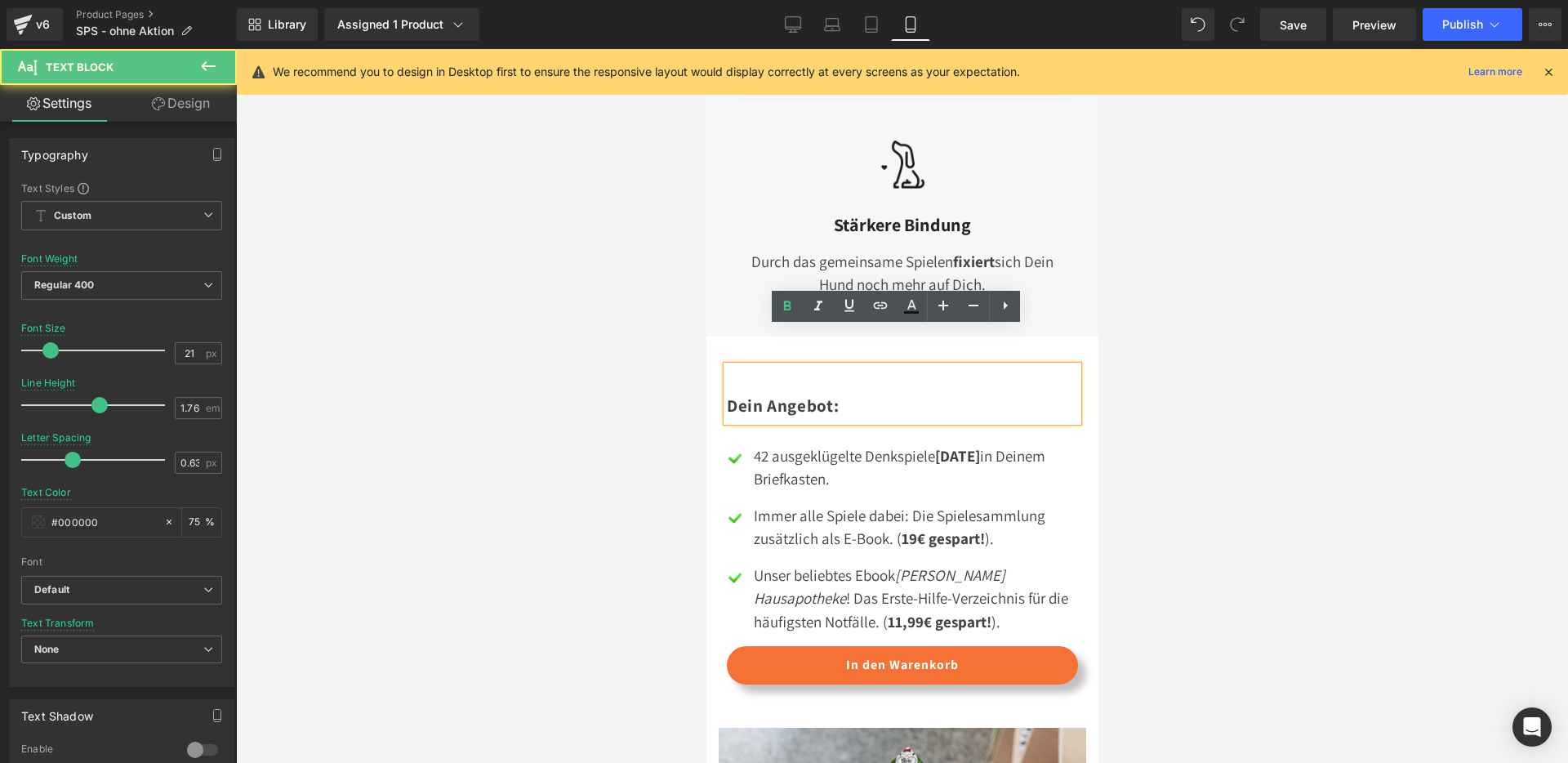
click at [742, 366] on div "Dein Angebot:" at bounding box center [902, 394] width 351 height 56
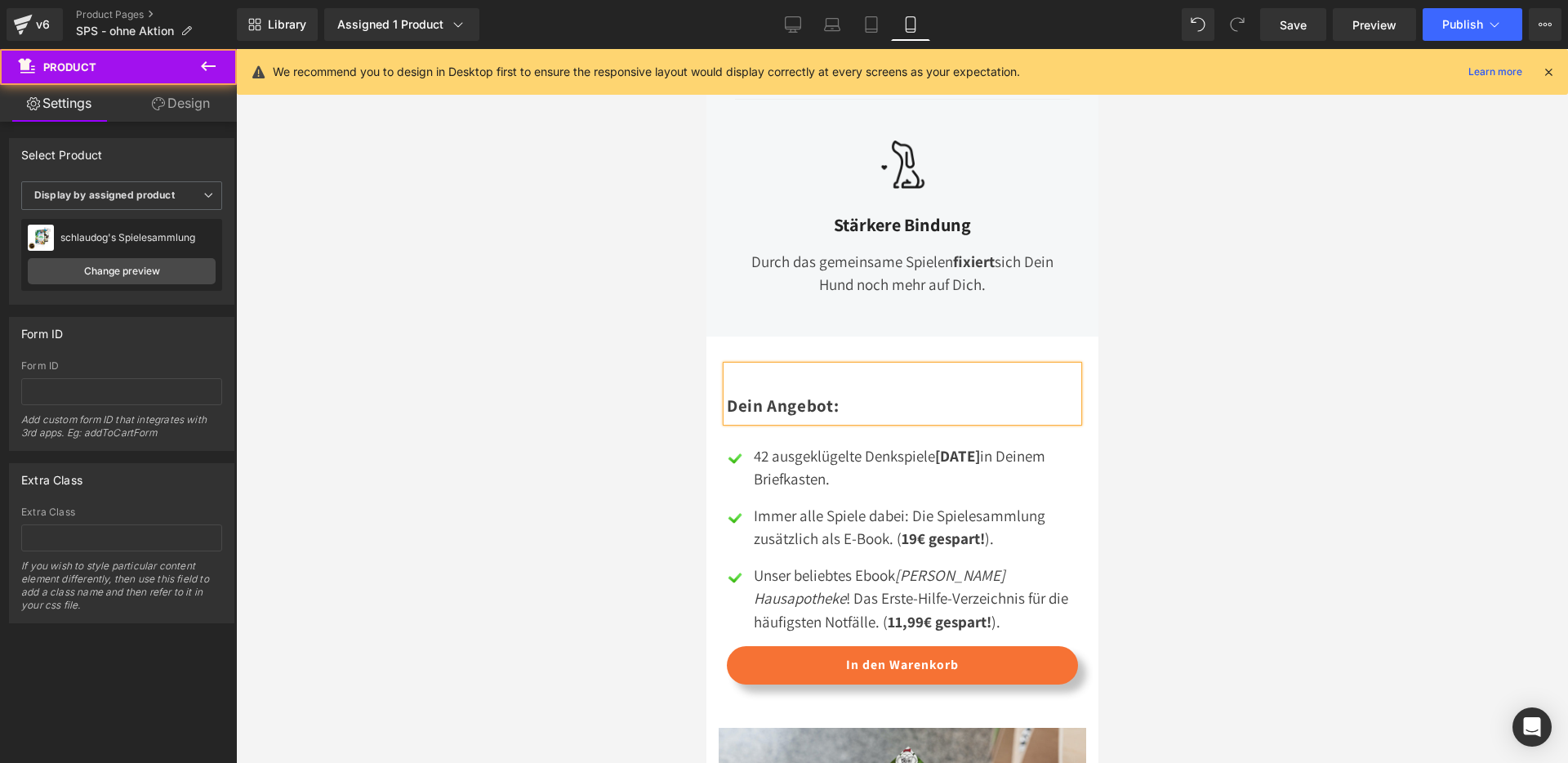
click at [820, 341] on div "Dein Angebot: Text Block Image 42 ausgeklügelte Denkspiele [DATE] in Deinem Bri…" at bounding box center [901, 525] width 367 height 368
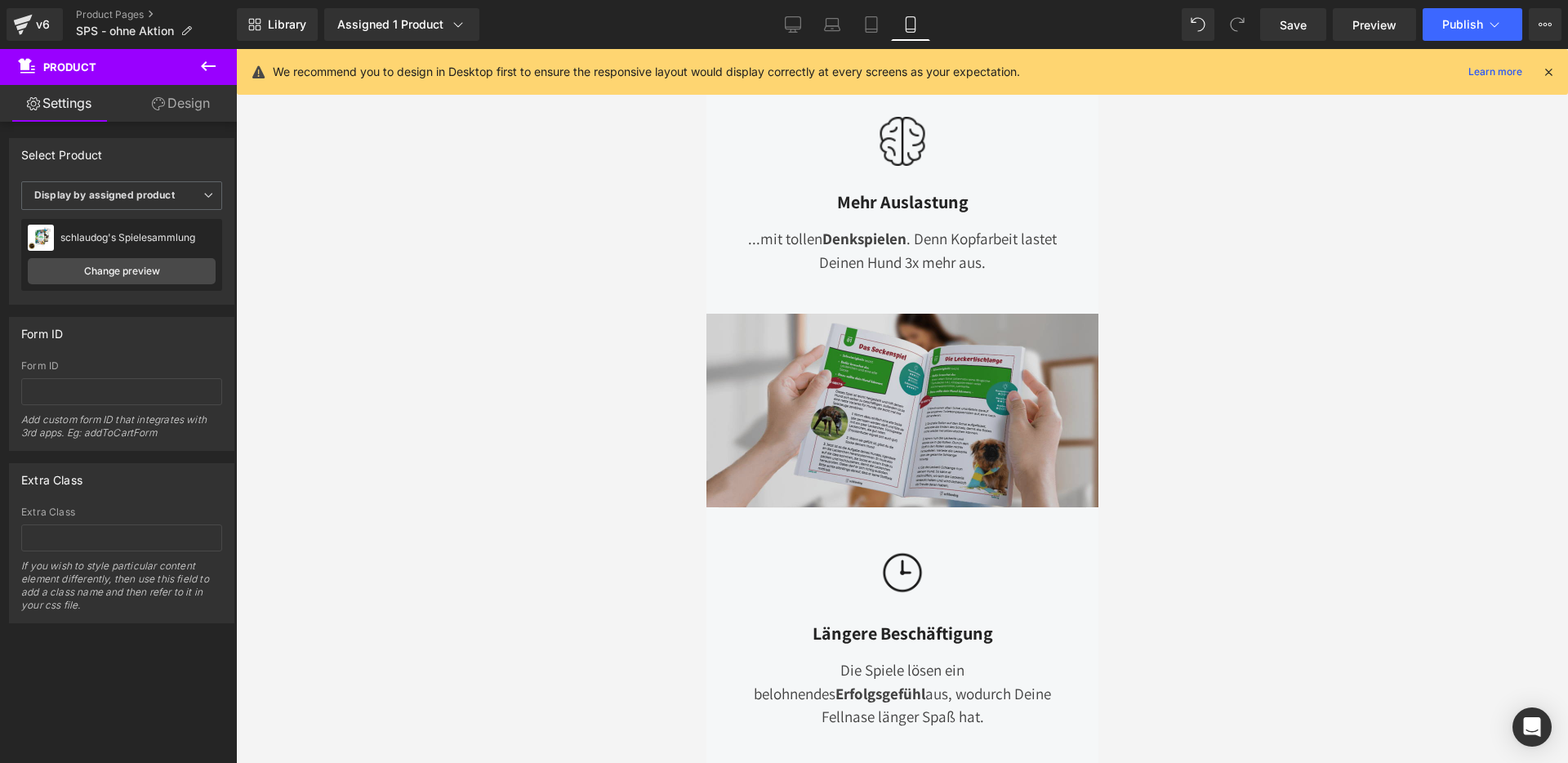
scroll to position [1493, 0]
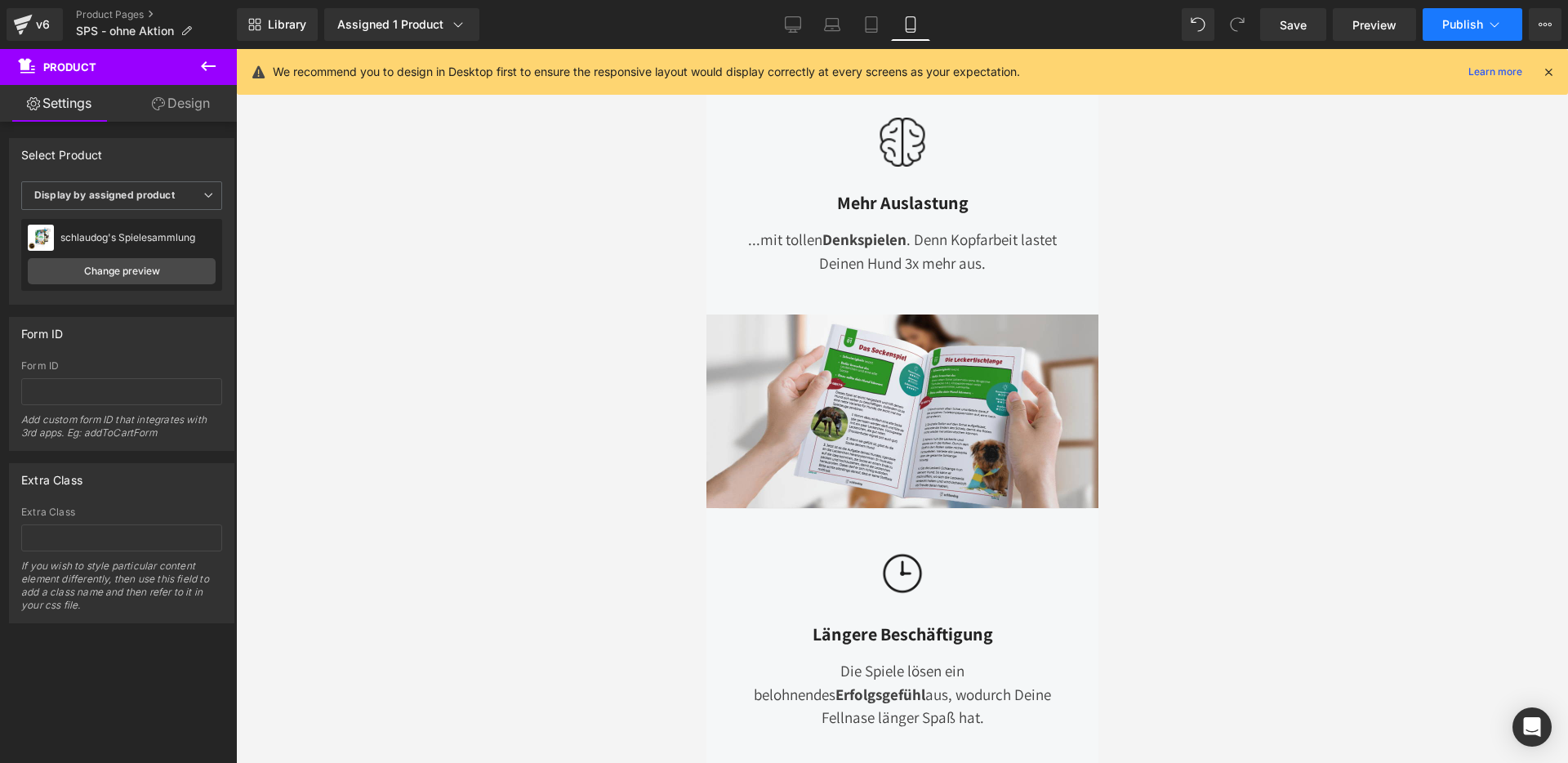
click at [1460, 27] on span "Publish" at bounding box center [1463, 24] width 41 height 13
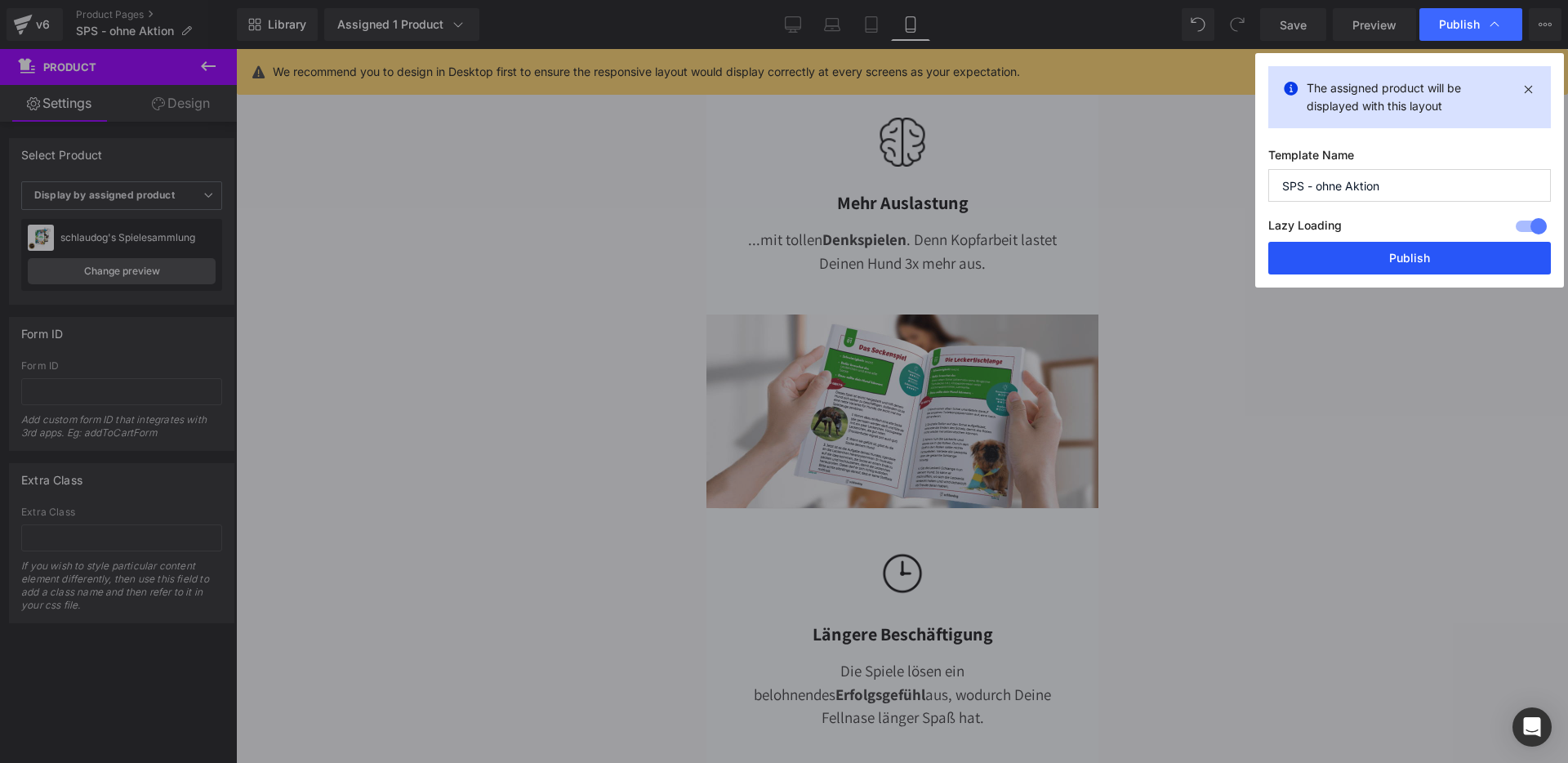
click at [1399, 260] on button "Publish" at bounding box center [1410, 257] width 283 height 33
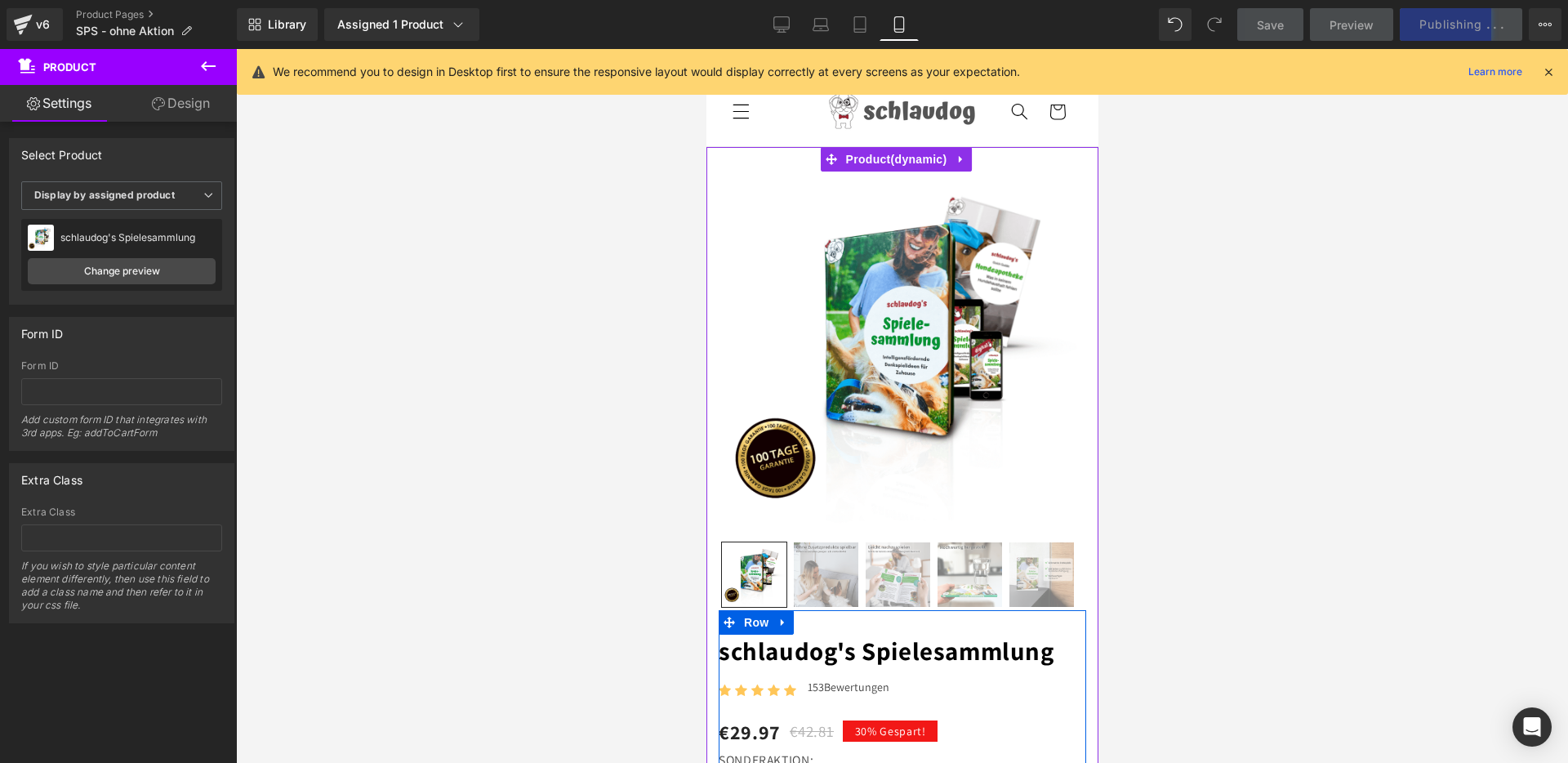
scroll to position [0, 0]
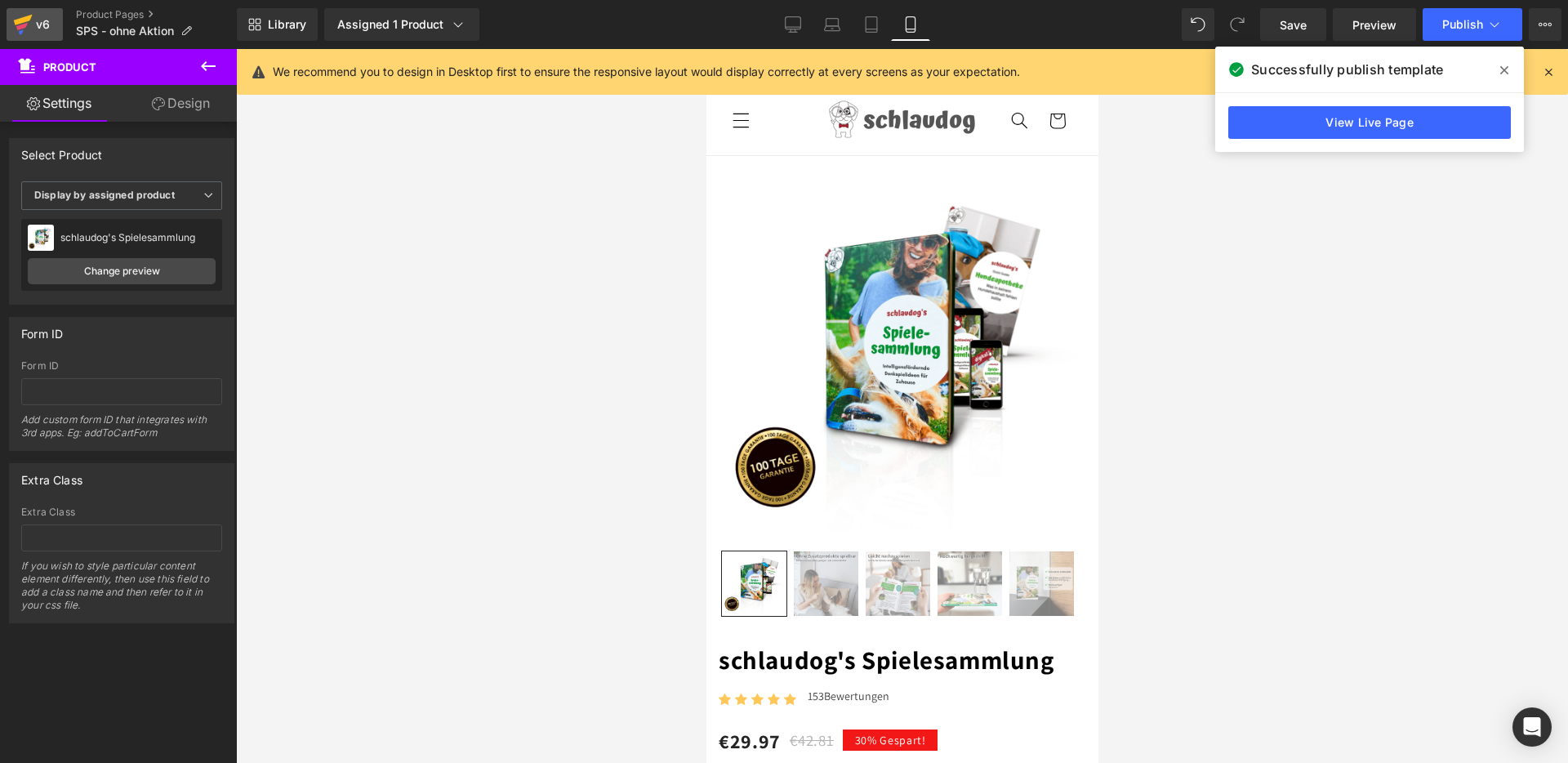
drag, startPoint x: 23, startPoint y: 20, endPoint x: 44, endPoint y: 27, distance: 22.1
click at [23, 20] on icon at bounding box center [23, 20] width 19 height 10
